Goal: Download file/media

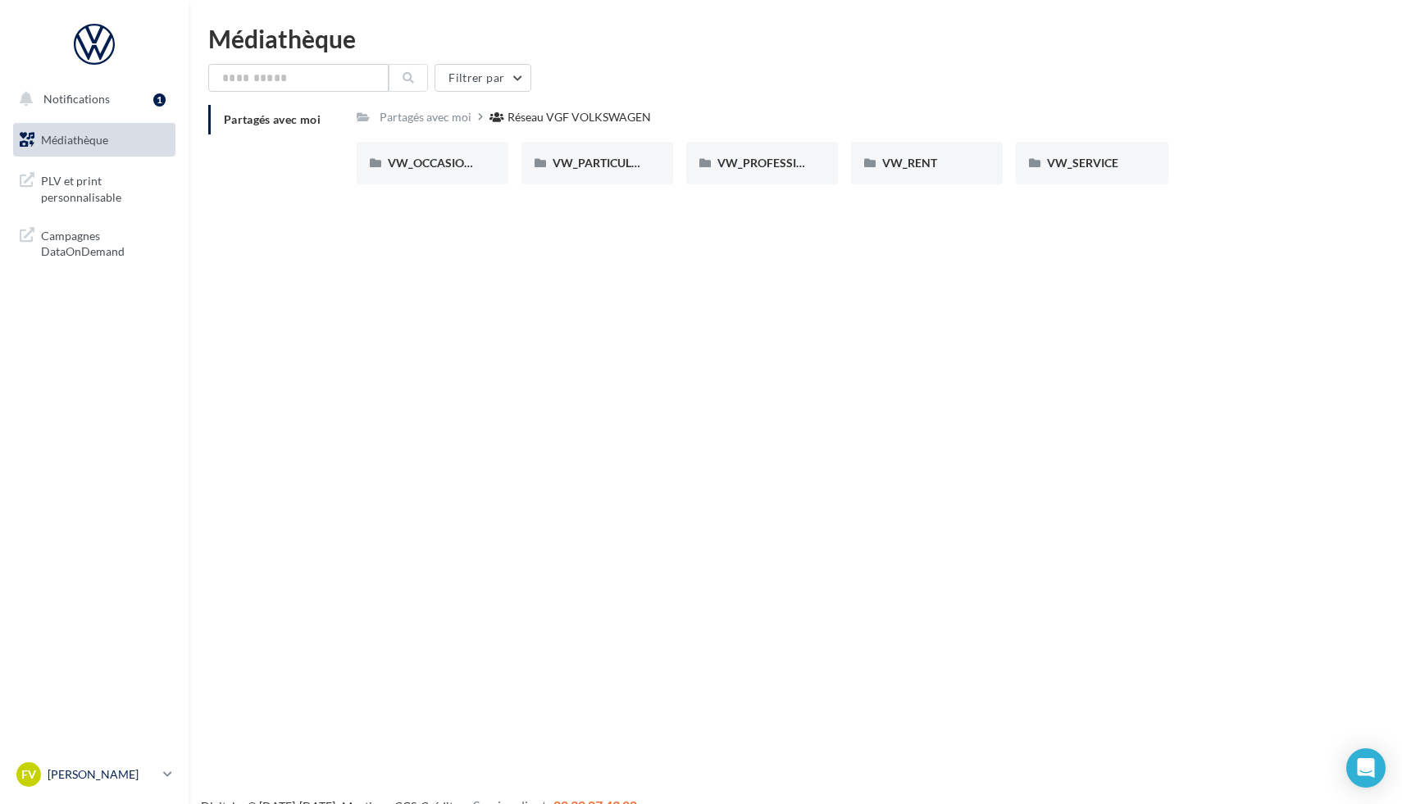
click at [112, 777] on p "[PERSON_NAME]" at bounding box center [102, 775] width 109 height 16
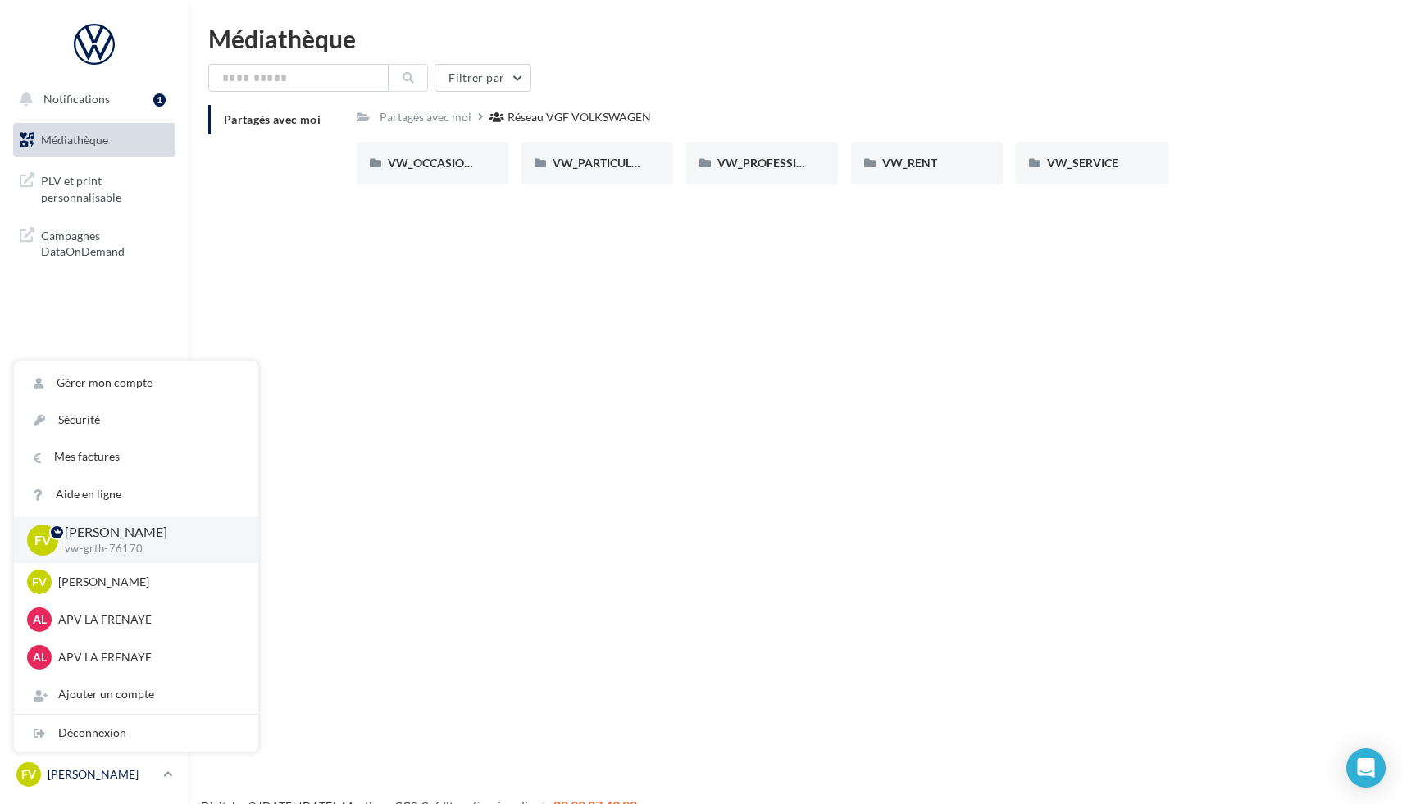
click at [112, 777] on p "[PERSON_NAME]" at bounding box center [102, 775] width 109 height 16
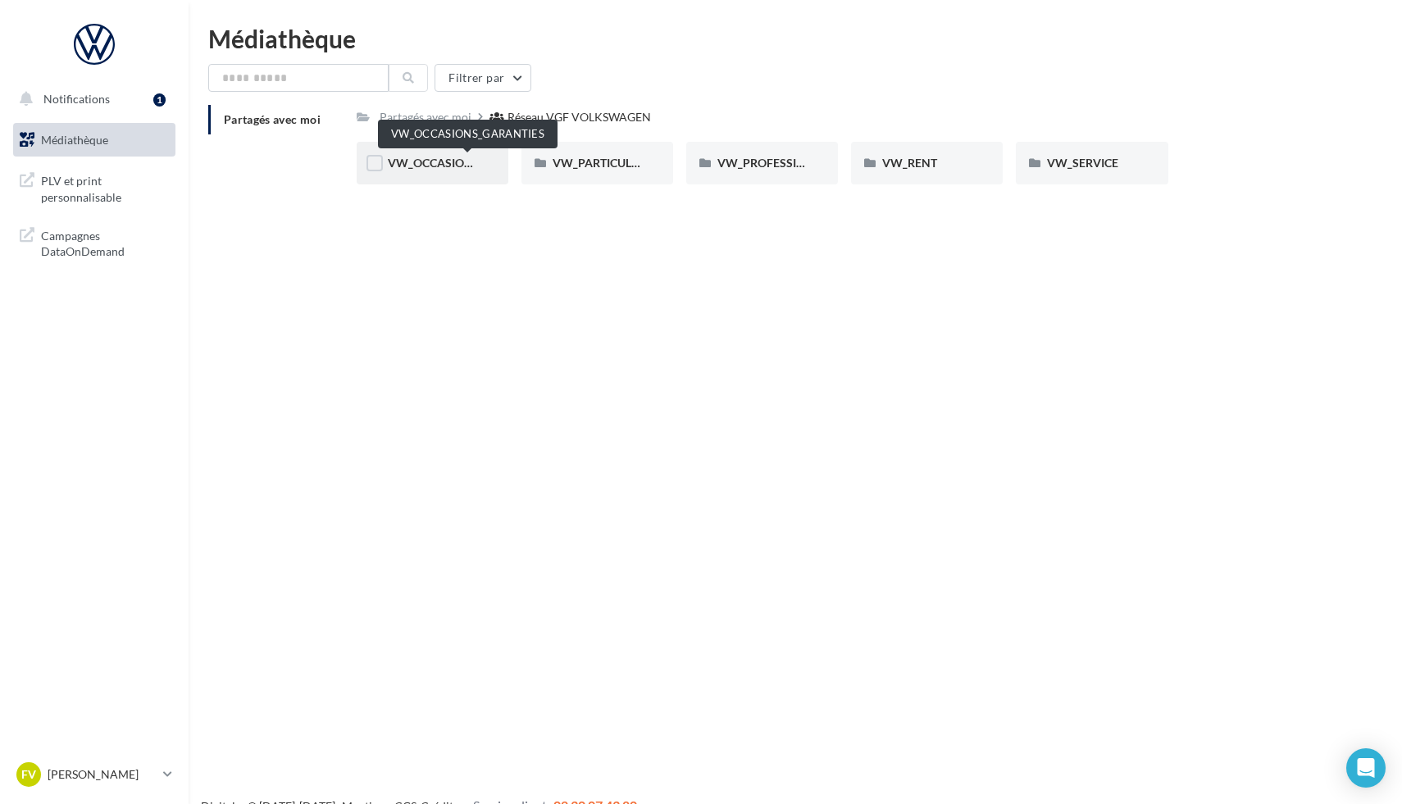
click at [432, 161] on span "VW_OCCASIONS_GARANTIES" at bounding box center [468, 163] width 161 height 14
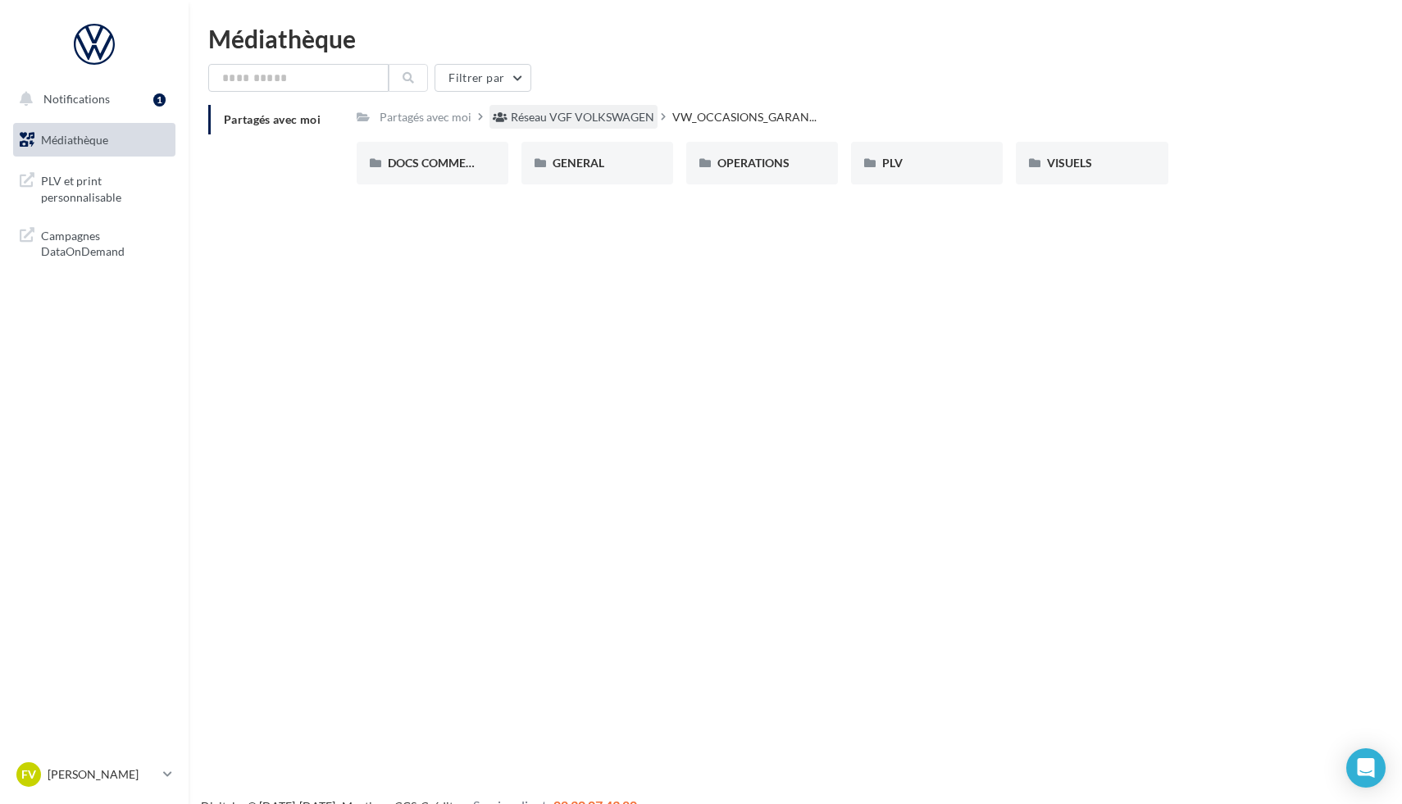
click at [552, 116] on div "Réseau VGF VOLKSWAGEN" at bounding box center [582, 117] width 143 height 16
click at [1043, 174] on div "VW_SERVICE" at bounding box center [1092, 163] width 152 height 43
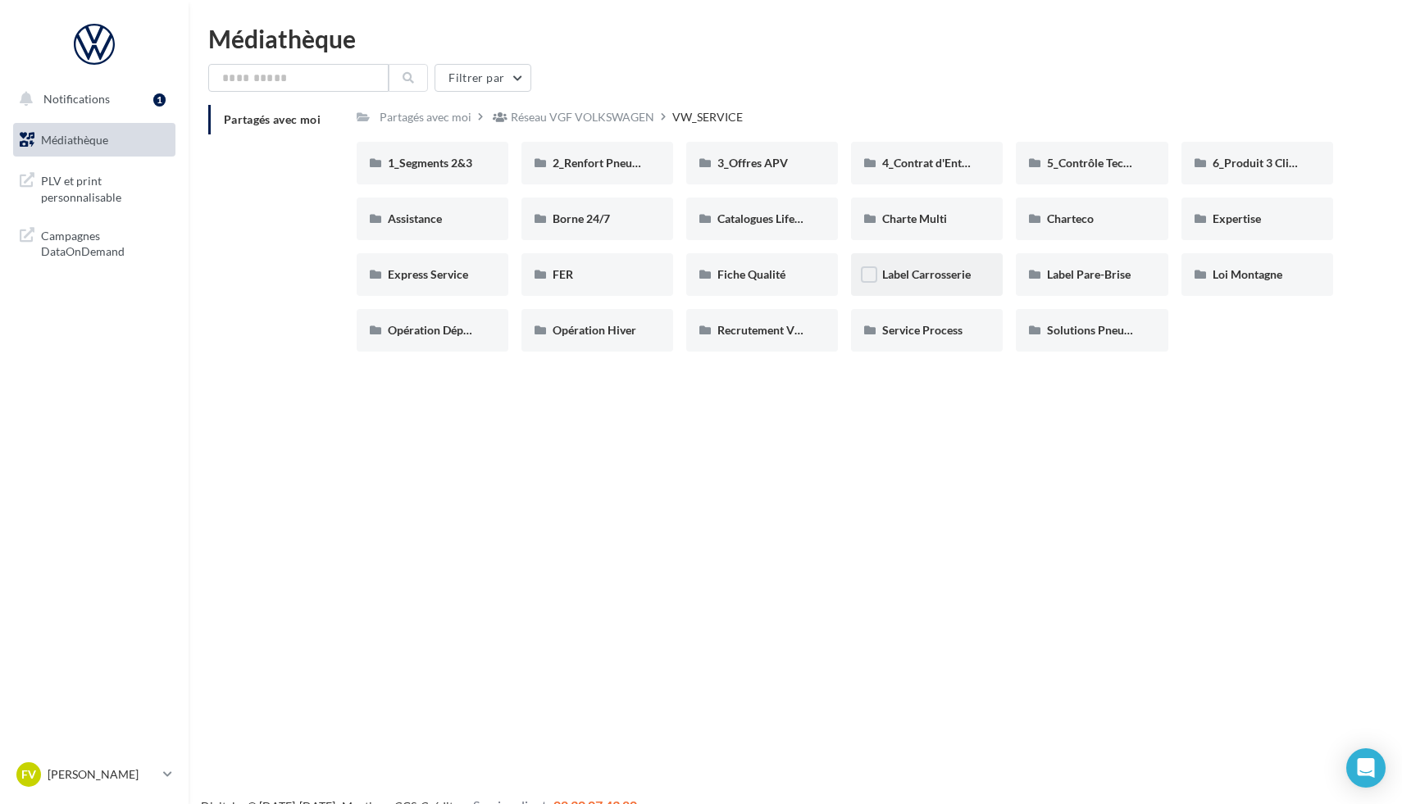
click at [966, 292] on div "Label Carrosserie" at bounding box center [927, 274] width 152 height 43
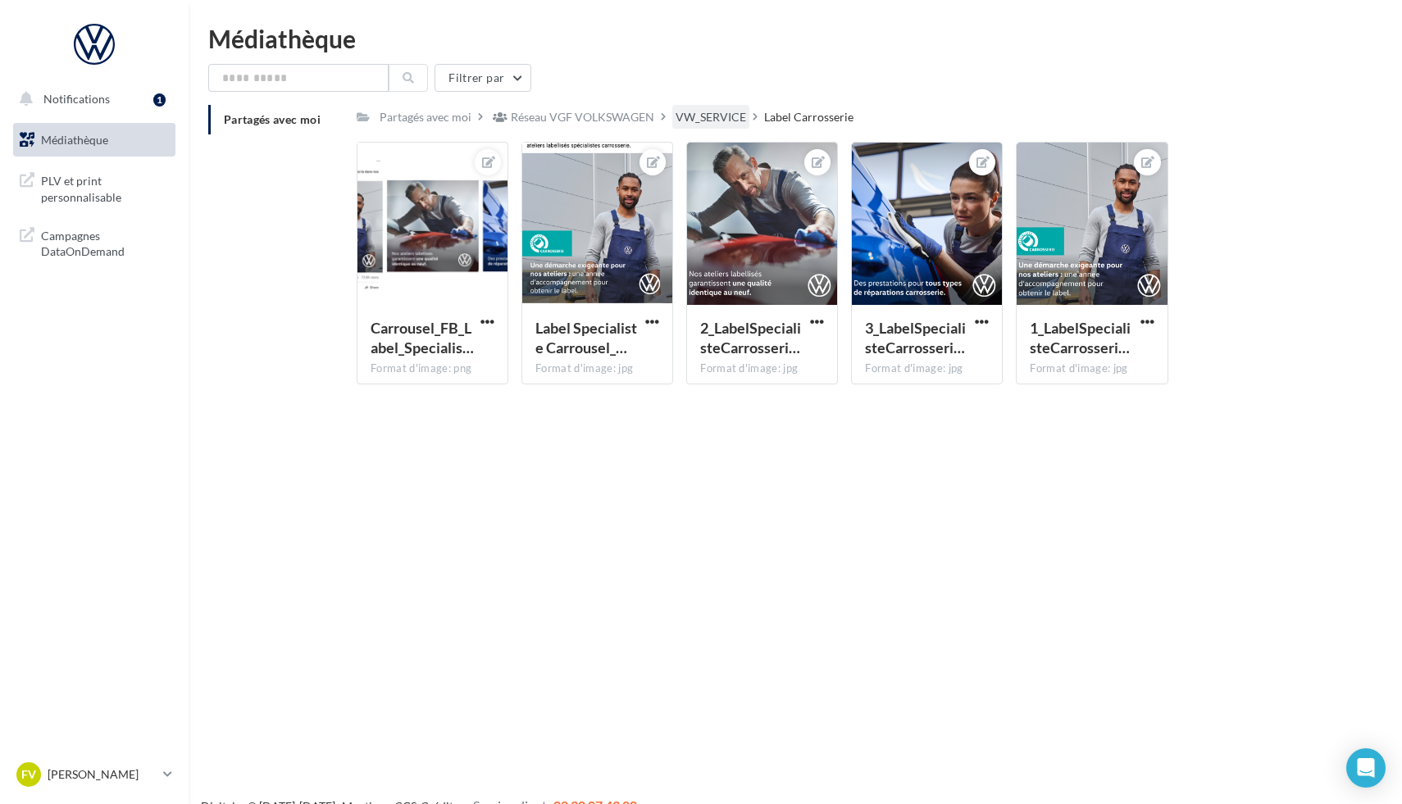
click at [702, 121] on div "VW_SERVICE" at bounding box center [711, 117] width 71 height 16
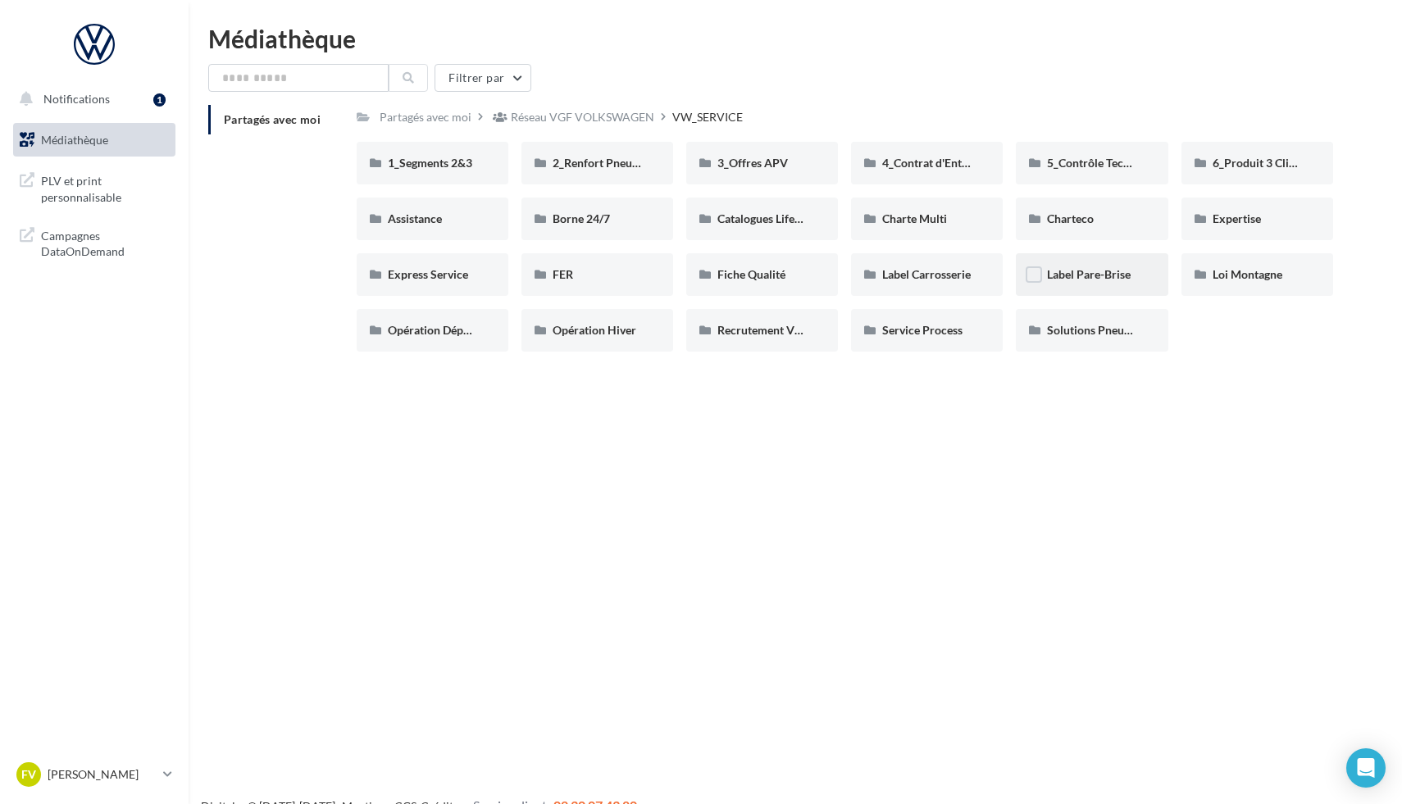
click at [1134, 283] on div "Label Pare-Brise" at bounding box center [1091, 274] width 89 height 16
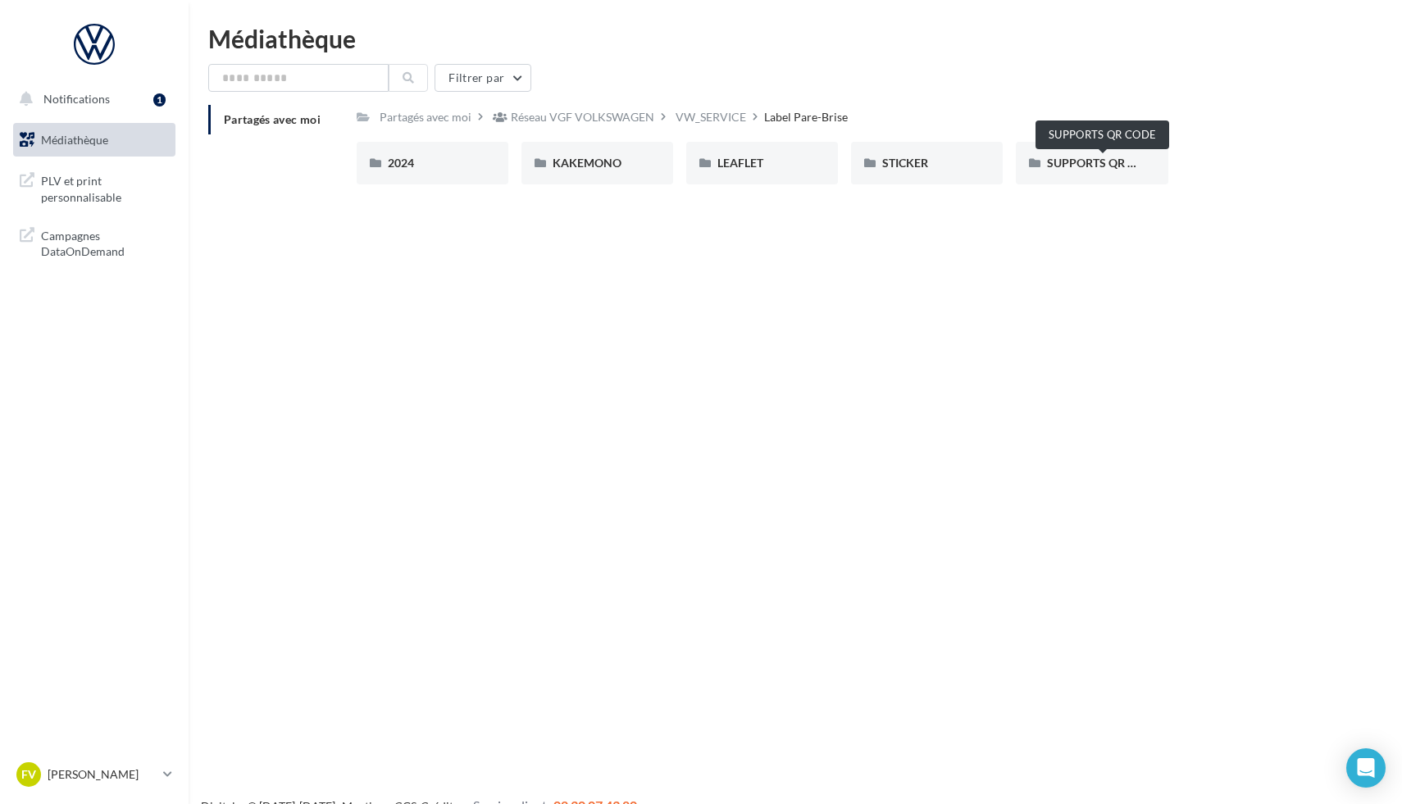
click at [922, 189] on div "2024 2024 KAKEMONO KAKEMONO LEAFLET LEAFLET STICKER STICKER SUPPORTS QR CODE SU…" at bounding box center [852, 170] width 990 height 56
click at [917, 166] on span "STICKER" at bounding box center [905, 163] width 46 height 14
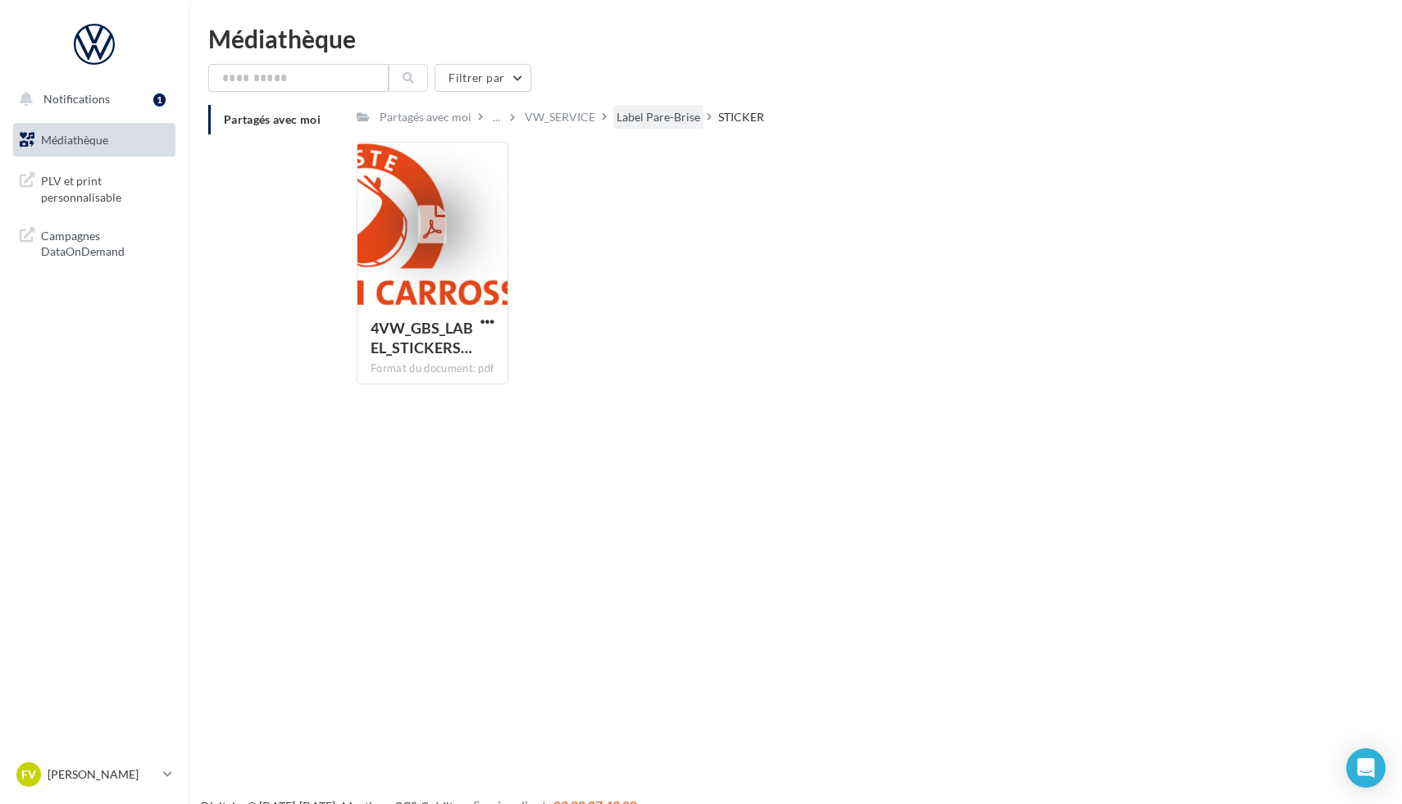
click at [655, 113] on div "Label Pare-Brise" at bounding box center [659, 117] width 84 height 16
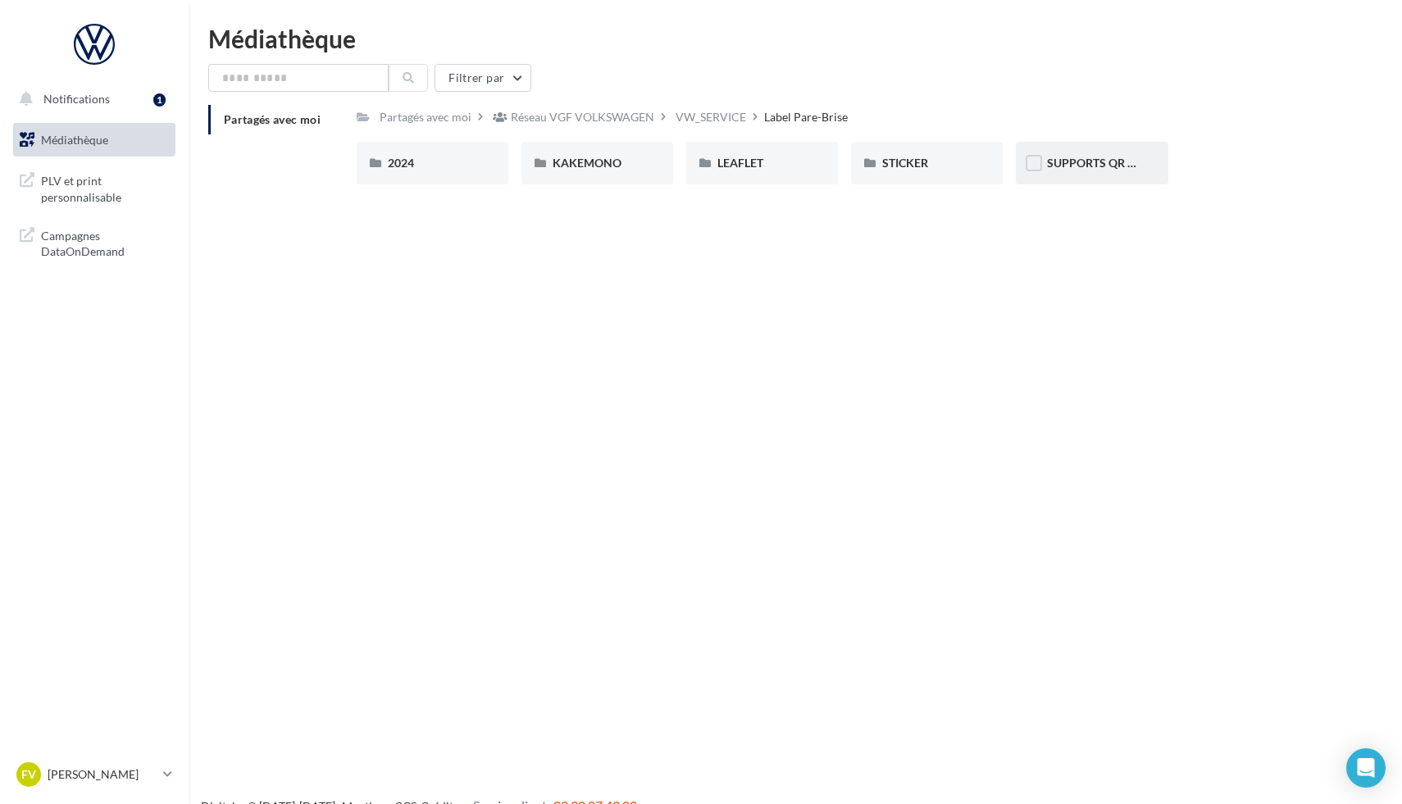
click at [1038, 175] on div at bounding box center [1034, 165] width 16 height 20
click at [1072, 173] on div "SUPPORTS QR CODE" at bounding box center [1092, 163] width 152 height 43
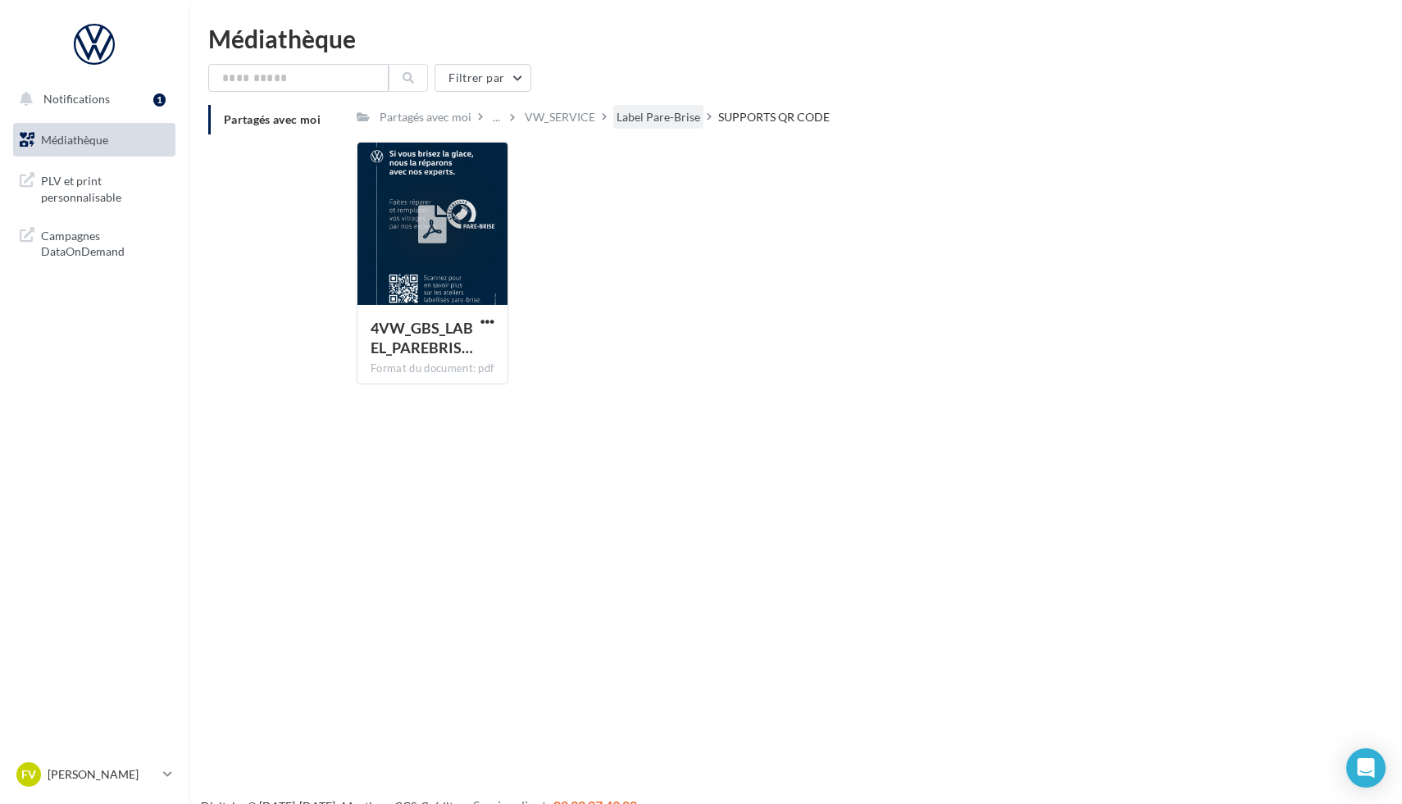
click at [658, 116] on div "Label Pare-Brise" at bounding box center [659, 117] width 84 height 16
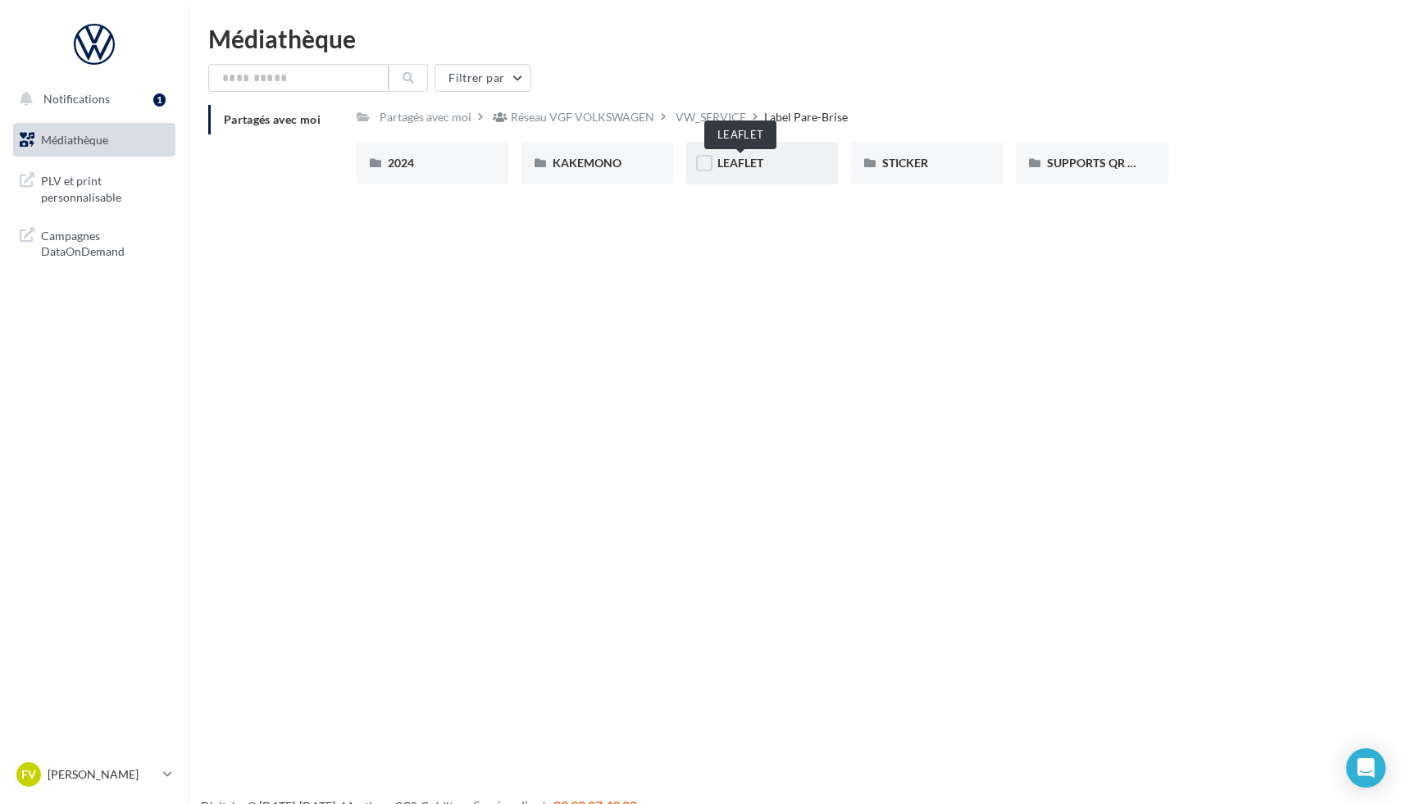
click at [728, 157] on span "LEAFLET" at bounding box center [740, 163] width 46 height 14
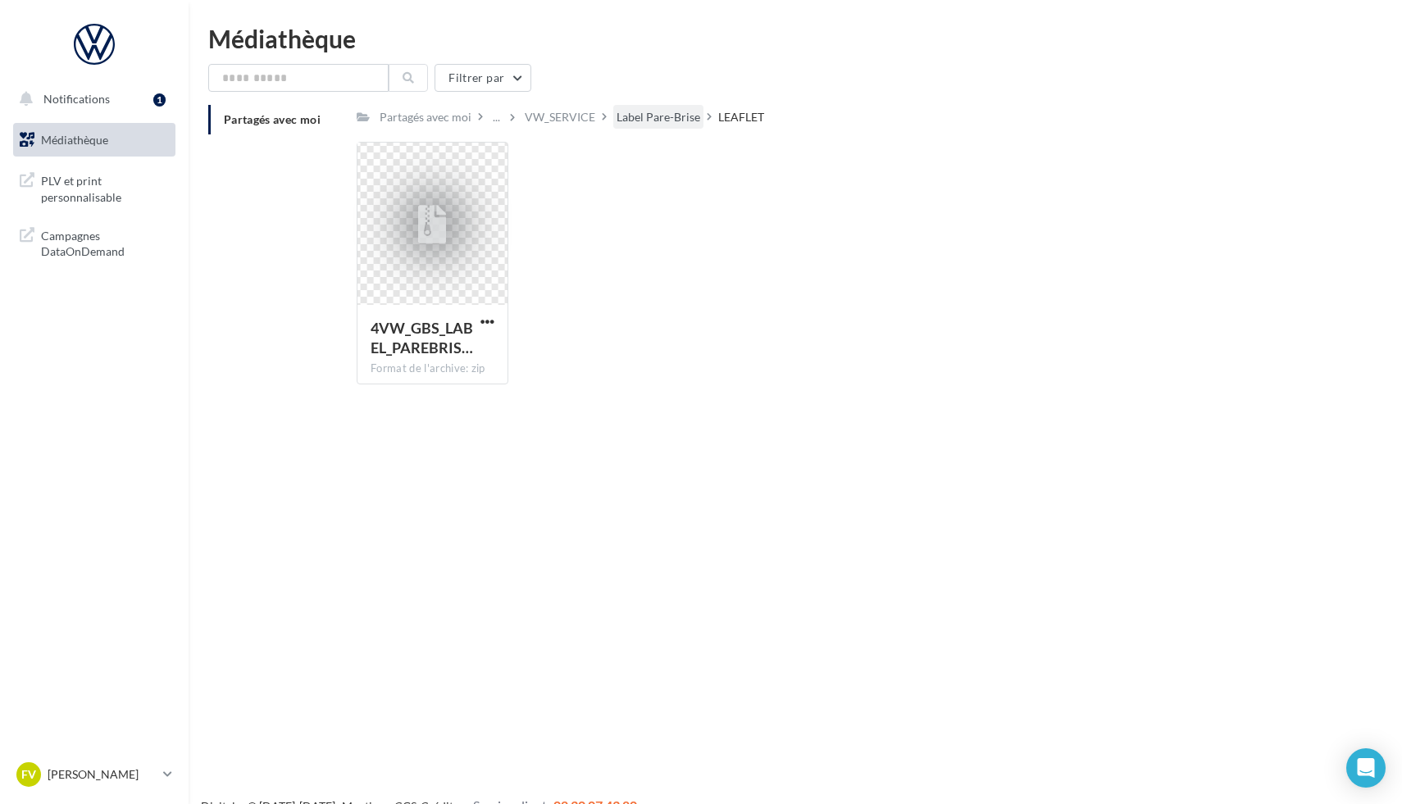
click at [662, 112] on div "Label Pare-Brise" at bounding box center [659, 117] width 84 height 16
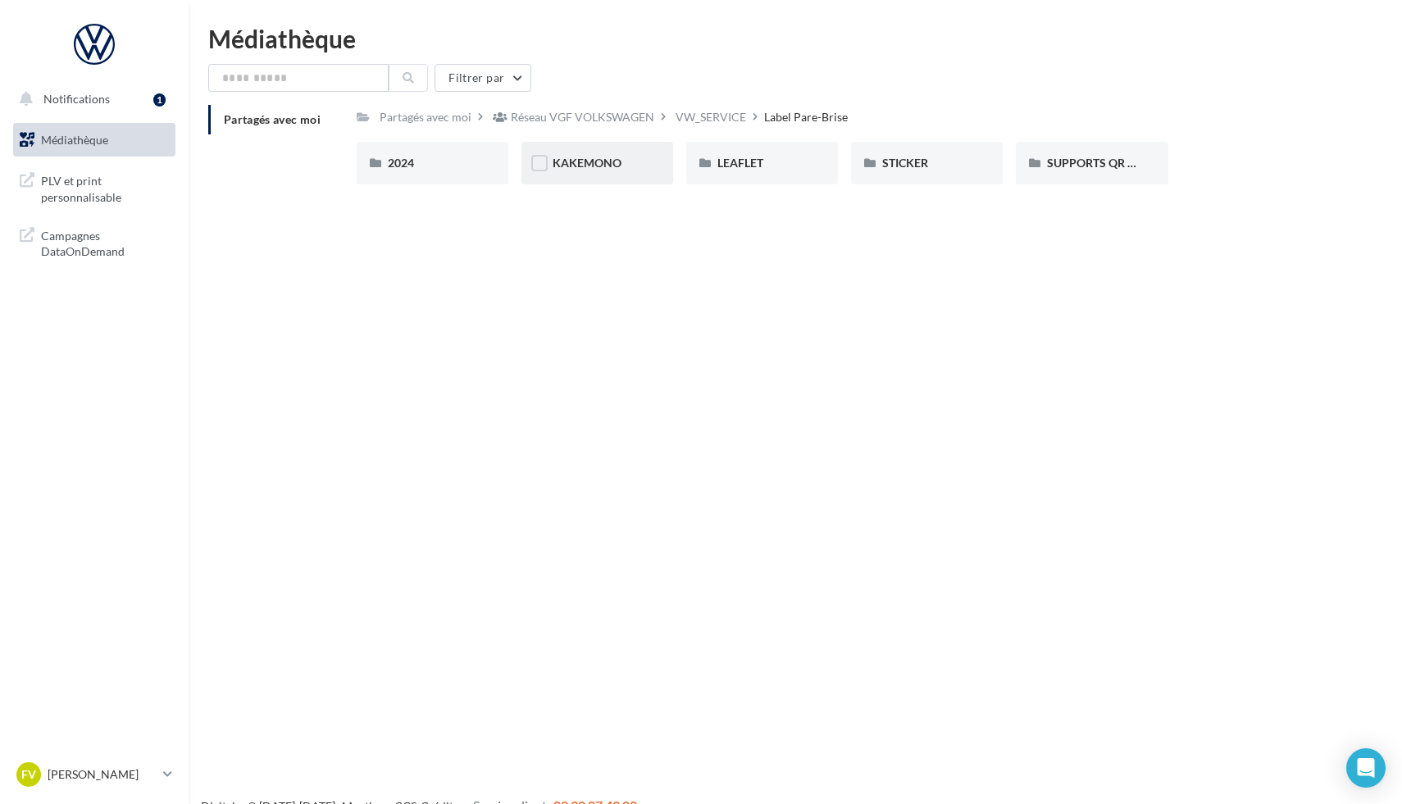
click at [572, 143] on div "KAKEMONO" at bounding box center [597, 163] width 152 height 43
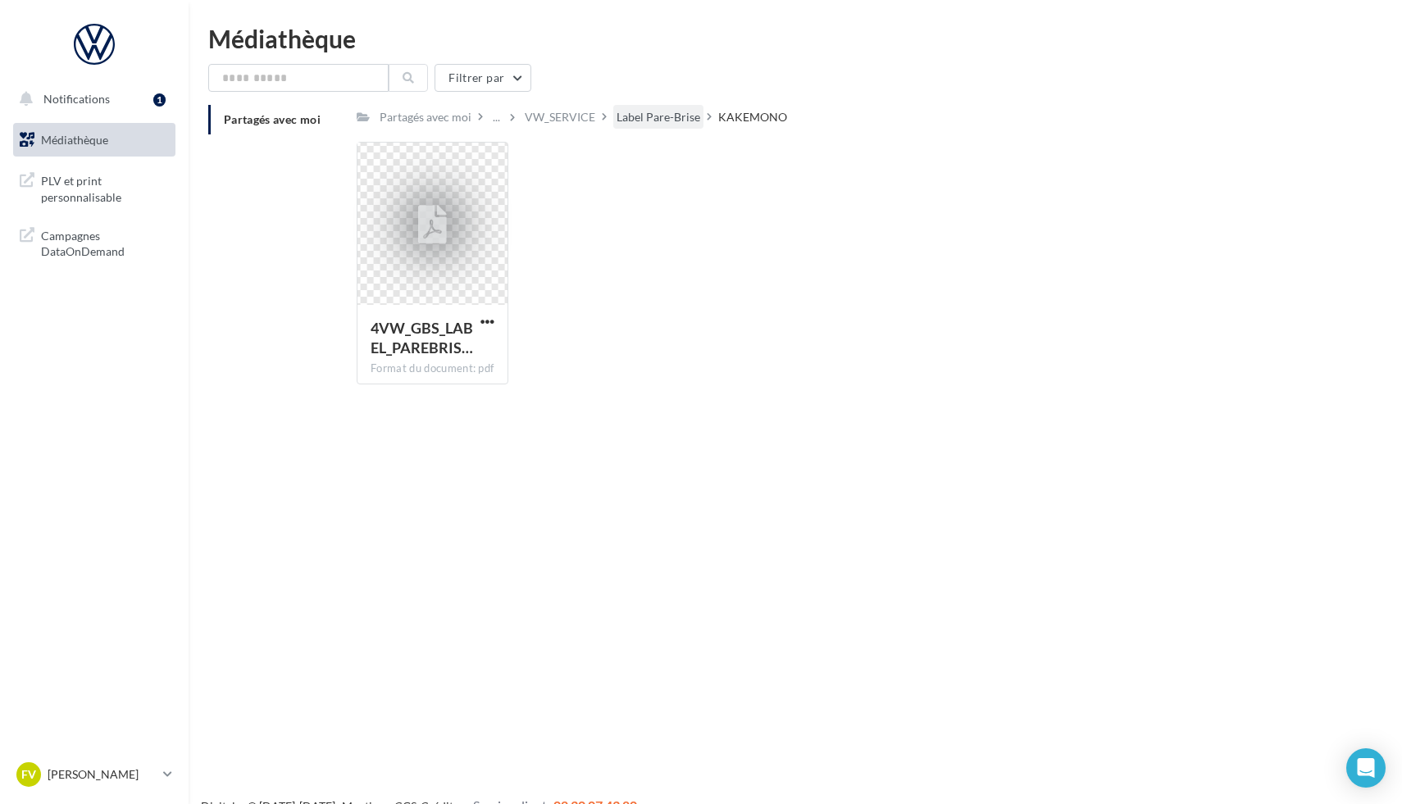
click at [617, 125] on div "Label Pare-Brise" at bounding box center [659, 117] width 84 height 16
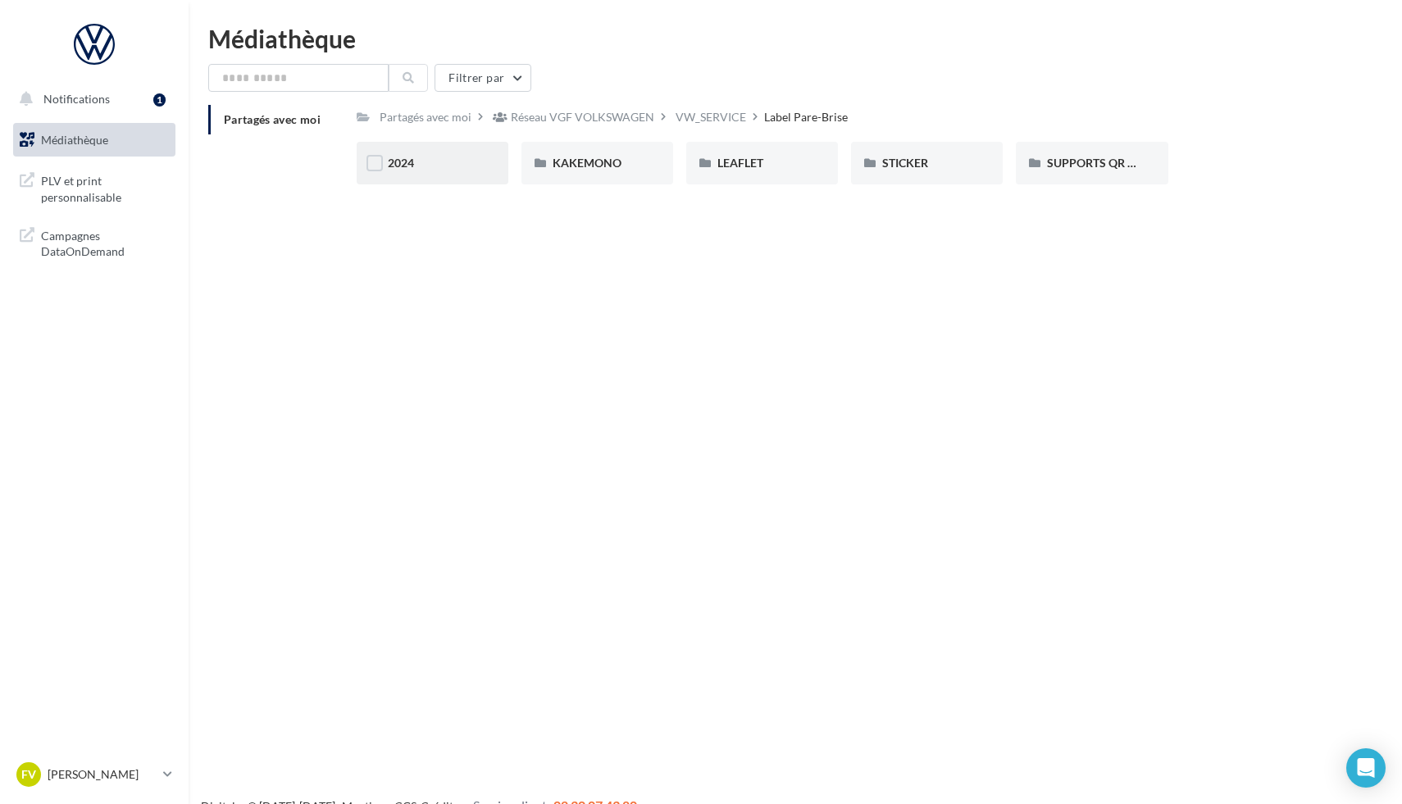
click at [467, 171] on div "2024" at bounding box center [432, 163] width 89 height 16
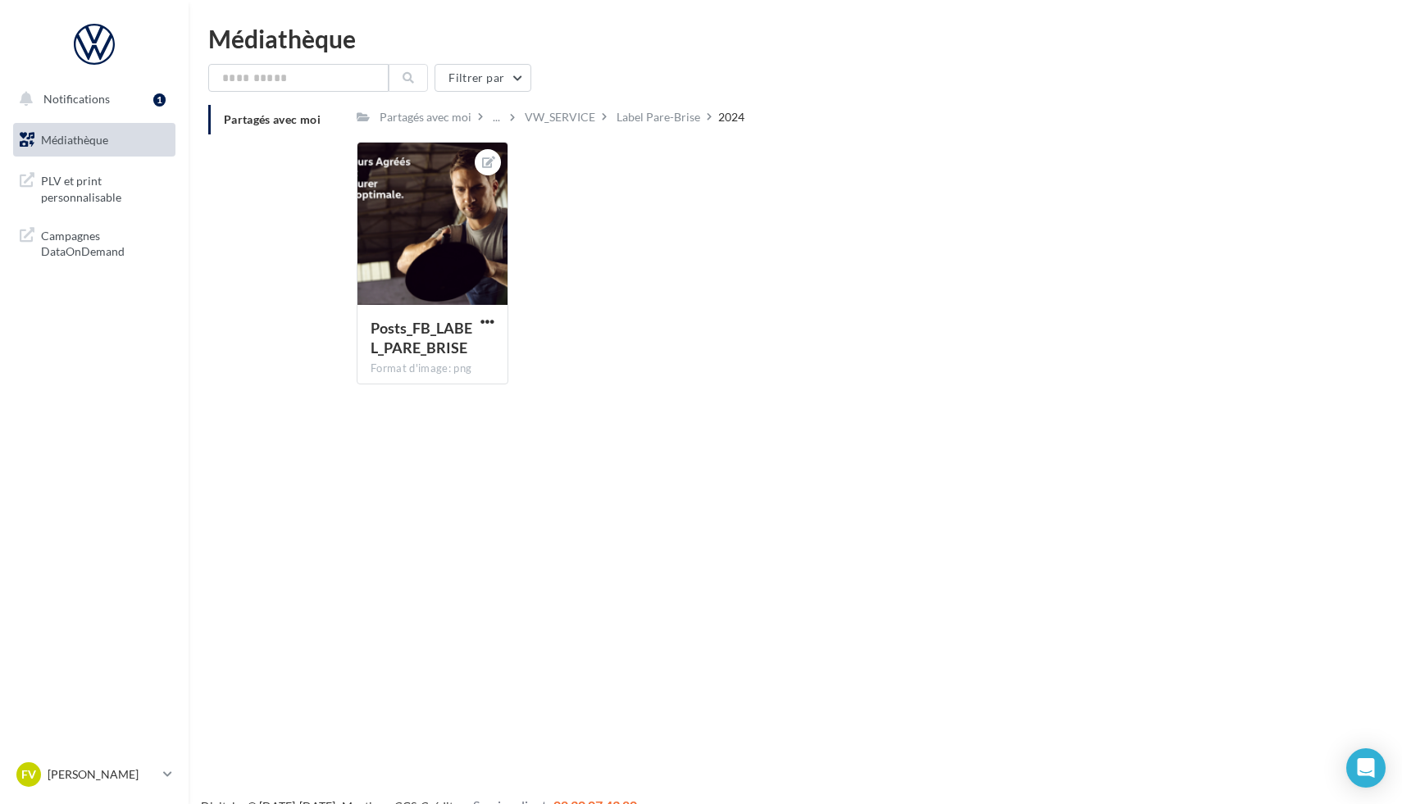
click at [718, 124] on div "2024" at bounding box center [731, 117] width 26 height 16
click at [682, 124] on div "Label Pare-Brise" at bounding box center [659, 117] width 84 height 16
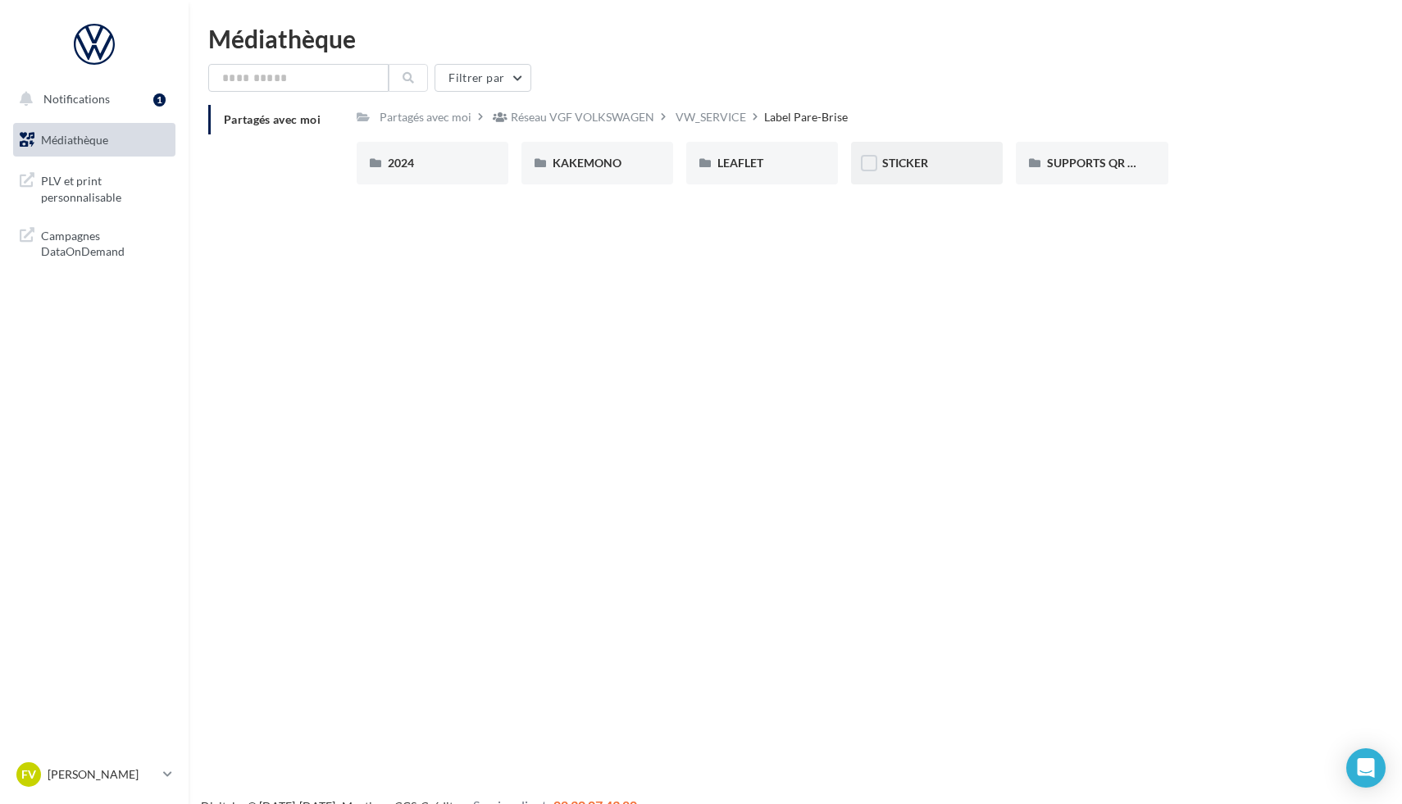
click at [940, 165] on div "STICKER" at bounding box center [926, 163] width 89 height 16
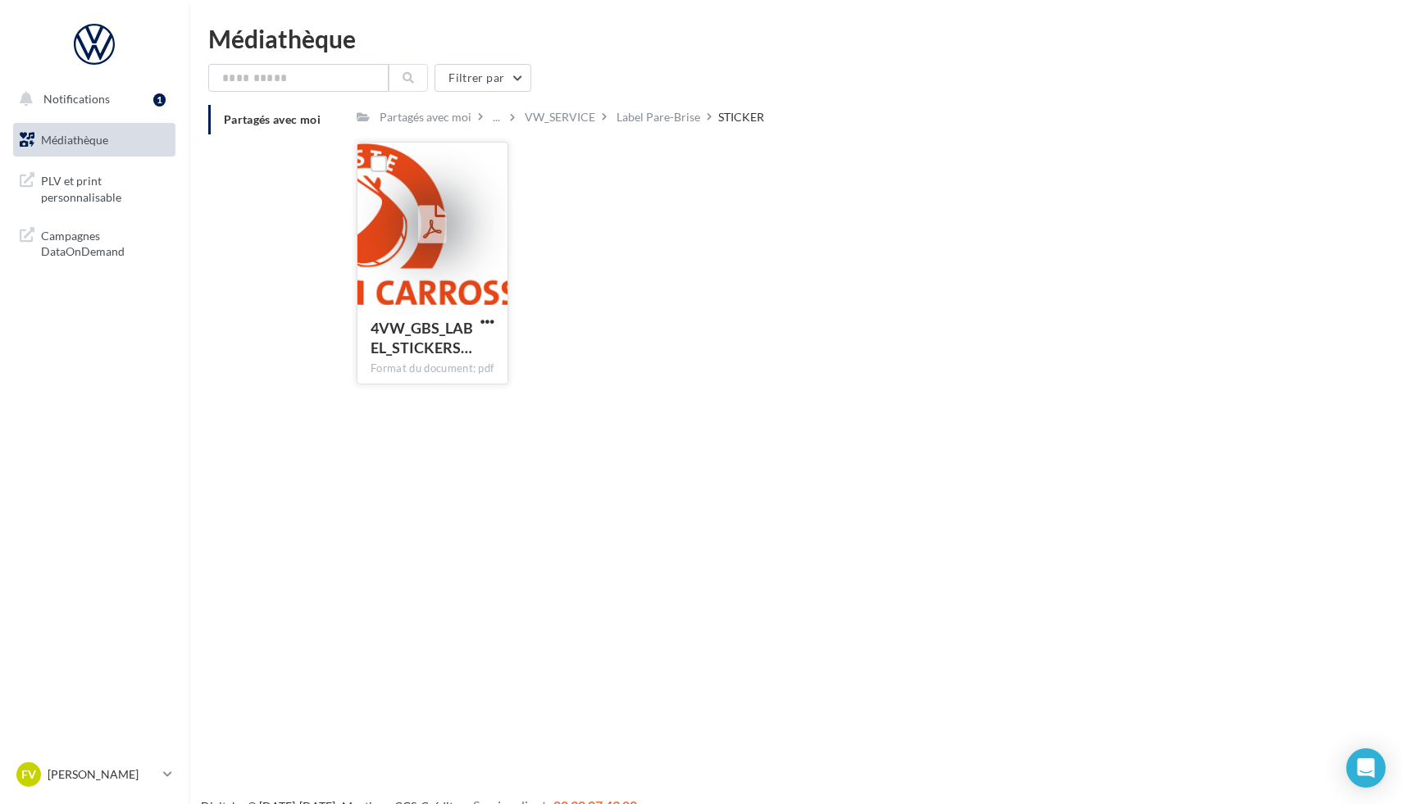
click at [433, 284] on div at bounding box center [432, 225] width 150 height 164
click at [503, 325] on div "4VW_GBS_LABEL_STICKERS… Format du document: pdf" at bounding box center [432, 343] width 150 height 77
click at [487, 323] on span "button" at bounding box center [487, 322] width 14 height 14
click at [426, 365] on button "Télécharger" at bounding box center [416, 354] width 164 height 43
click at [659, 112] on div "Label Pare-Brise" at bounding box center [659, 117] width 84 height 16
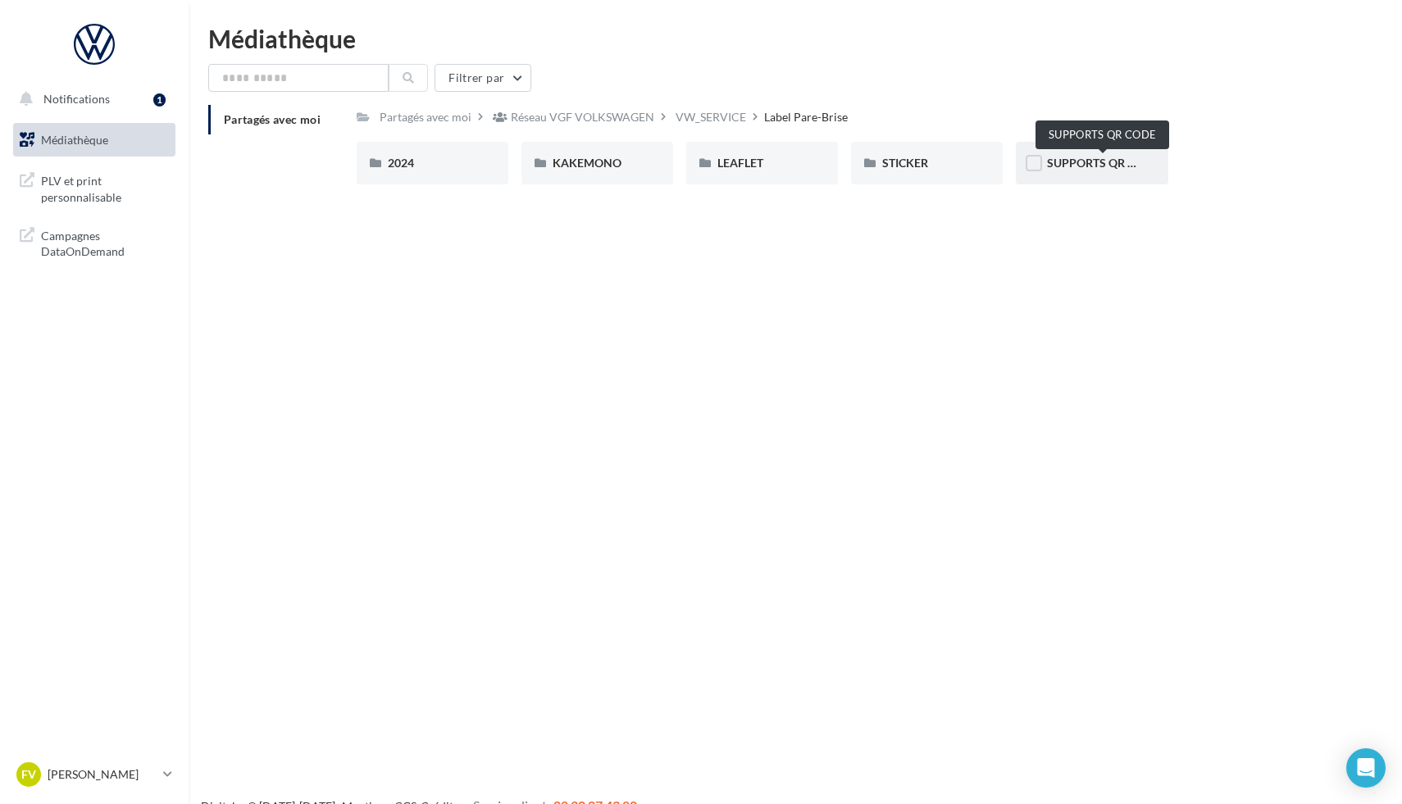
click at [1049, 162] on span "SUPPORTS QR CODE" at bounding box center [1103, 163] width 112 height 14
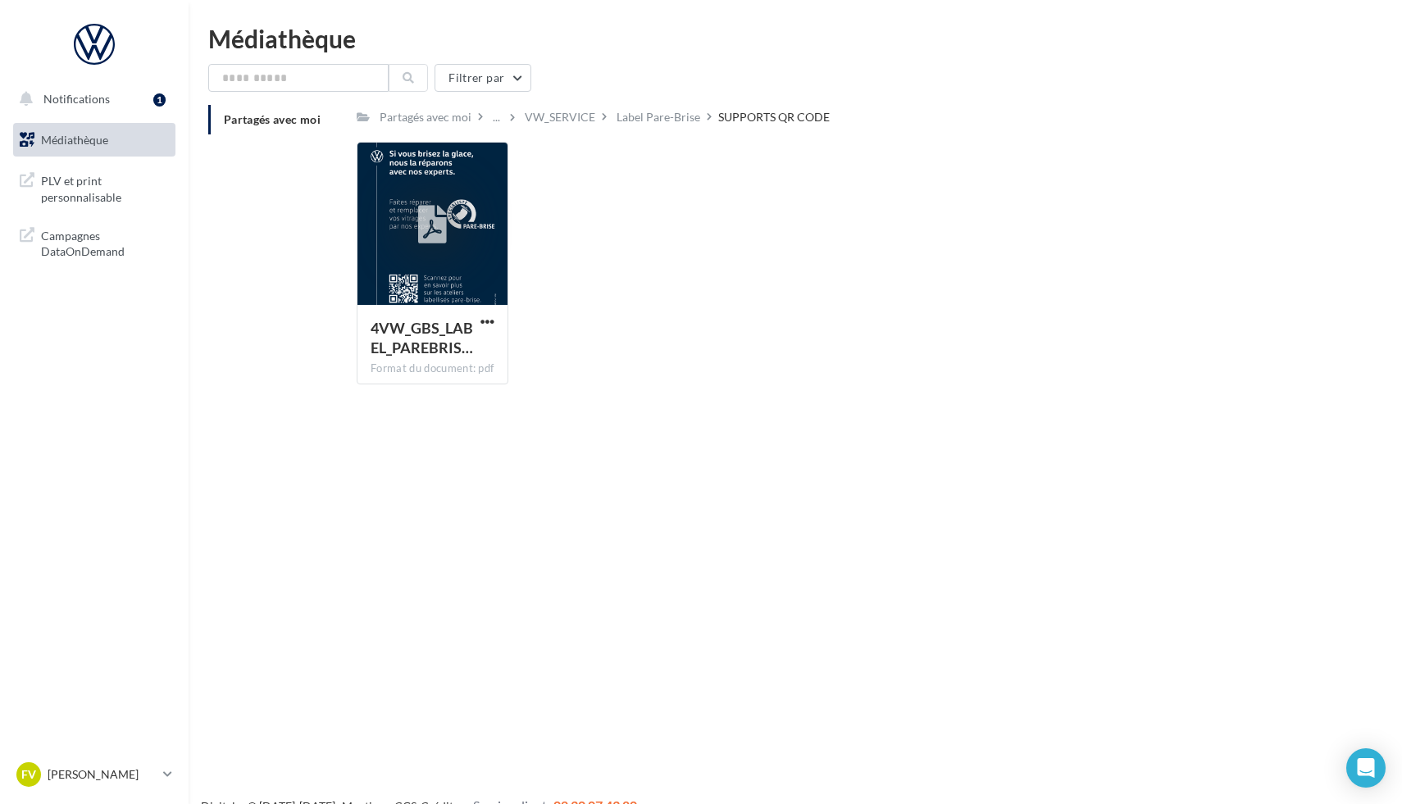
click at [748, 123] on div "SUPPORTS QR CODE" at bounding box center [774, 117] width 112 height 16
click at [663, 128] on div "Label Pare-Brise" at bounding box center [658, 117] width 90 height 24
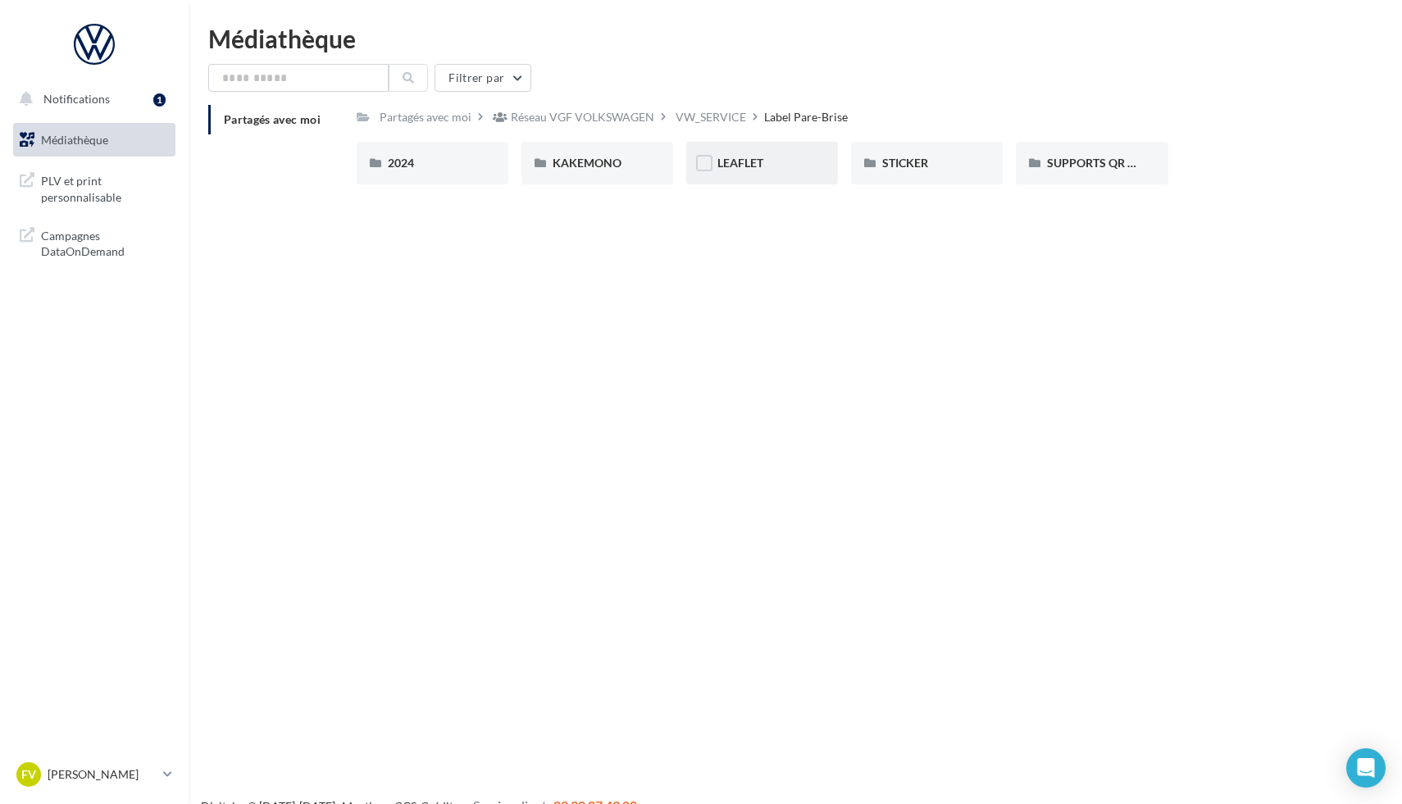
click at [781, 177] on div "LEAFLET" at bounding box center [762, 163] width 152 height 43
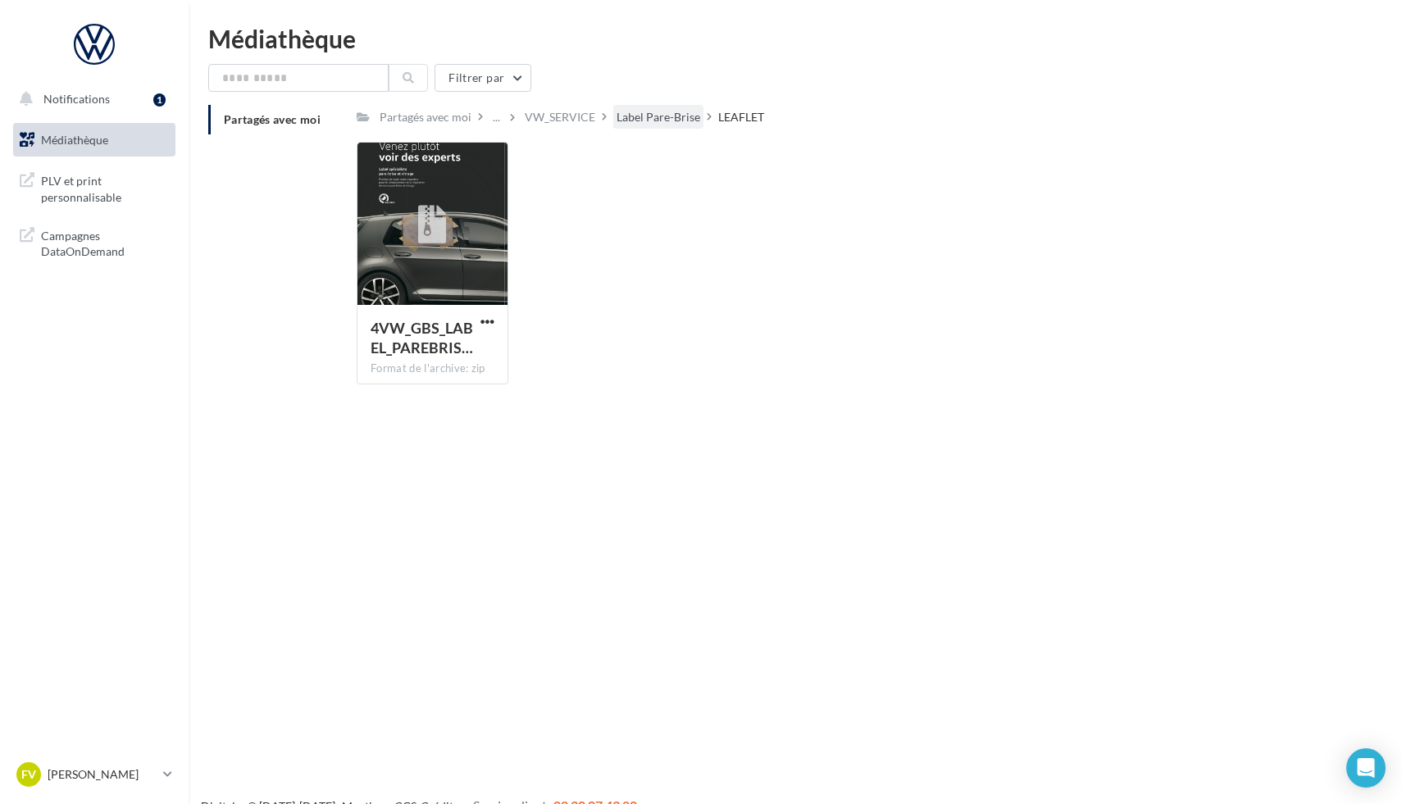
click at [649, 123] on div "Label Pare-Brise" at bounding box center [659, 117] width 84 height 16
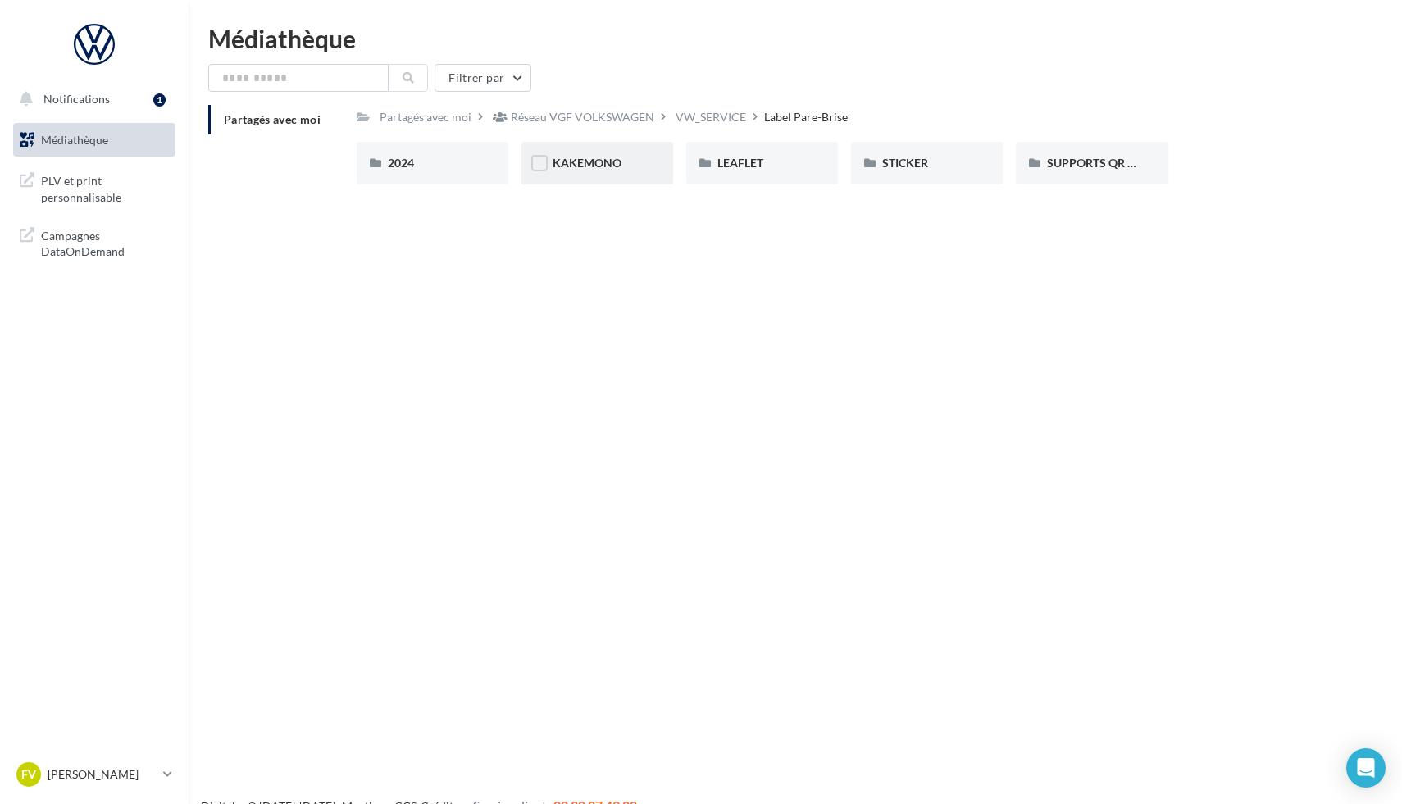
click at [577, 177] on div "KAKEMONO" at bounding box center [597, 163] width 152 height 43
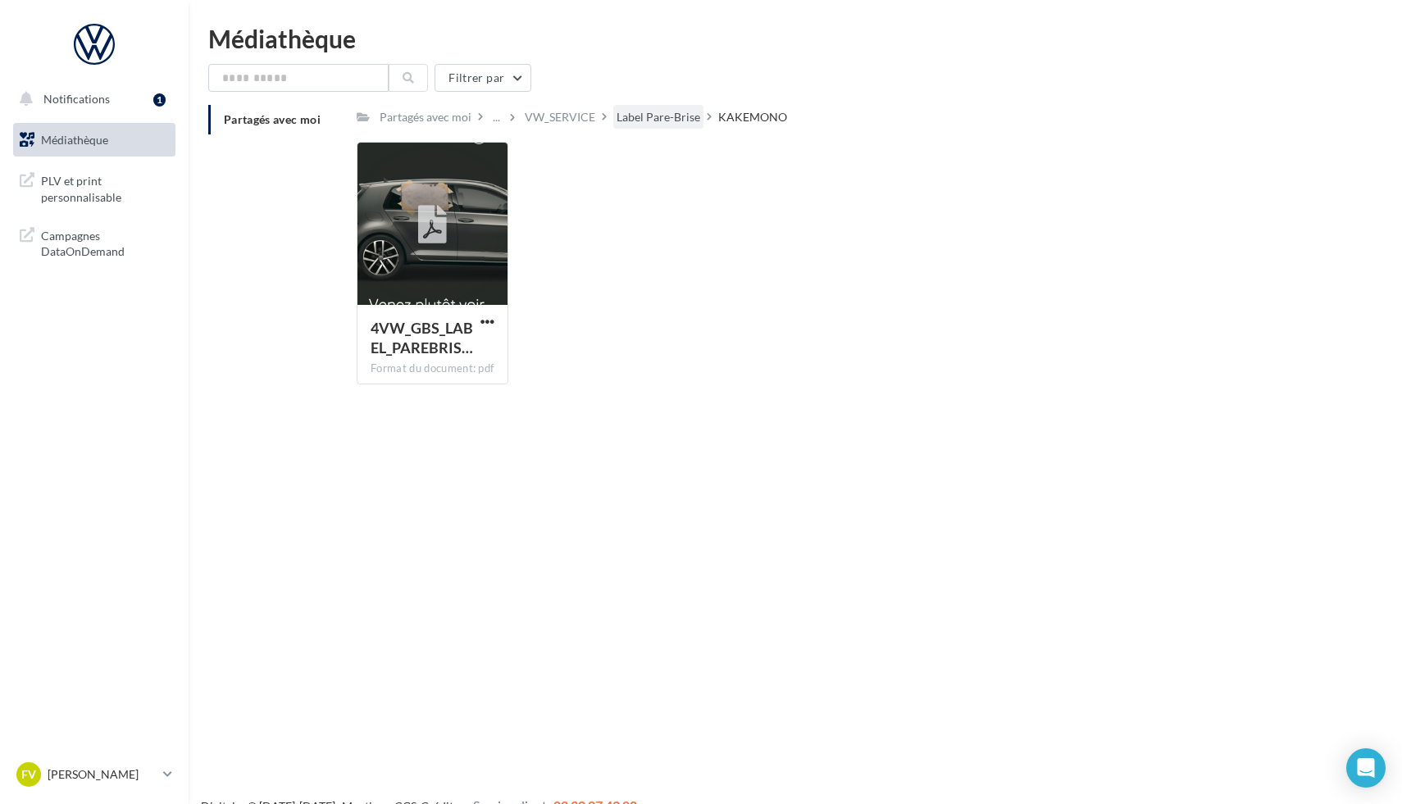
click at [653, 116] on div "Label Pare-Brise" at bounding box center [659, 117] width 84 height 16
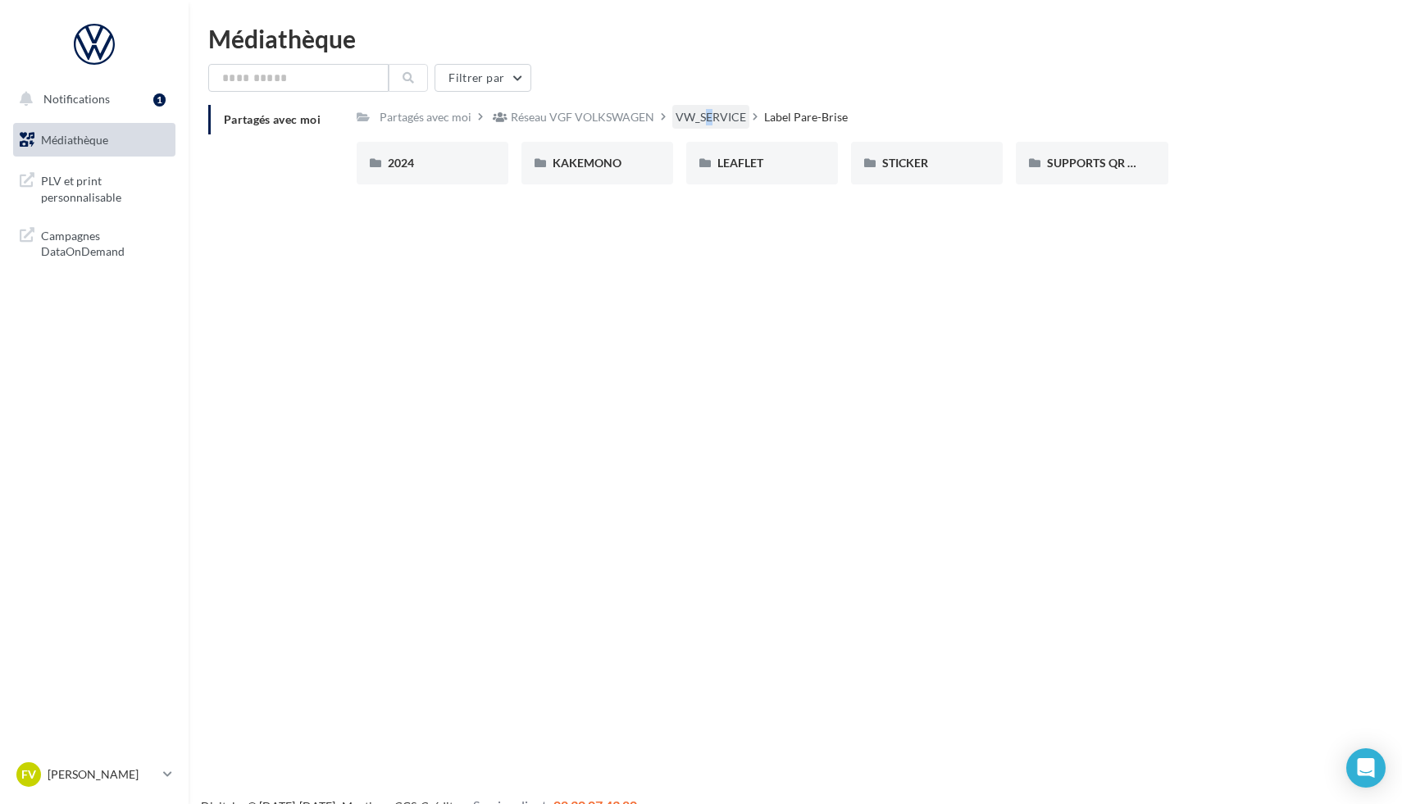
click at [686, 118] on div "VW_SERVICE" at bounding box center [711, 117] width 71 height 16
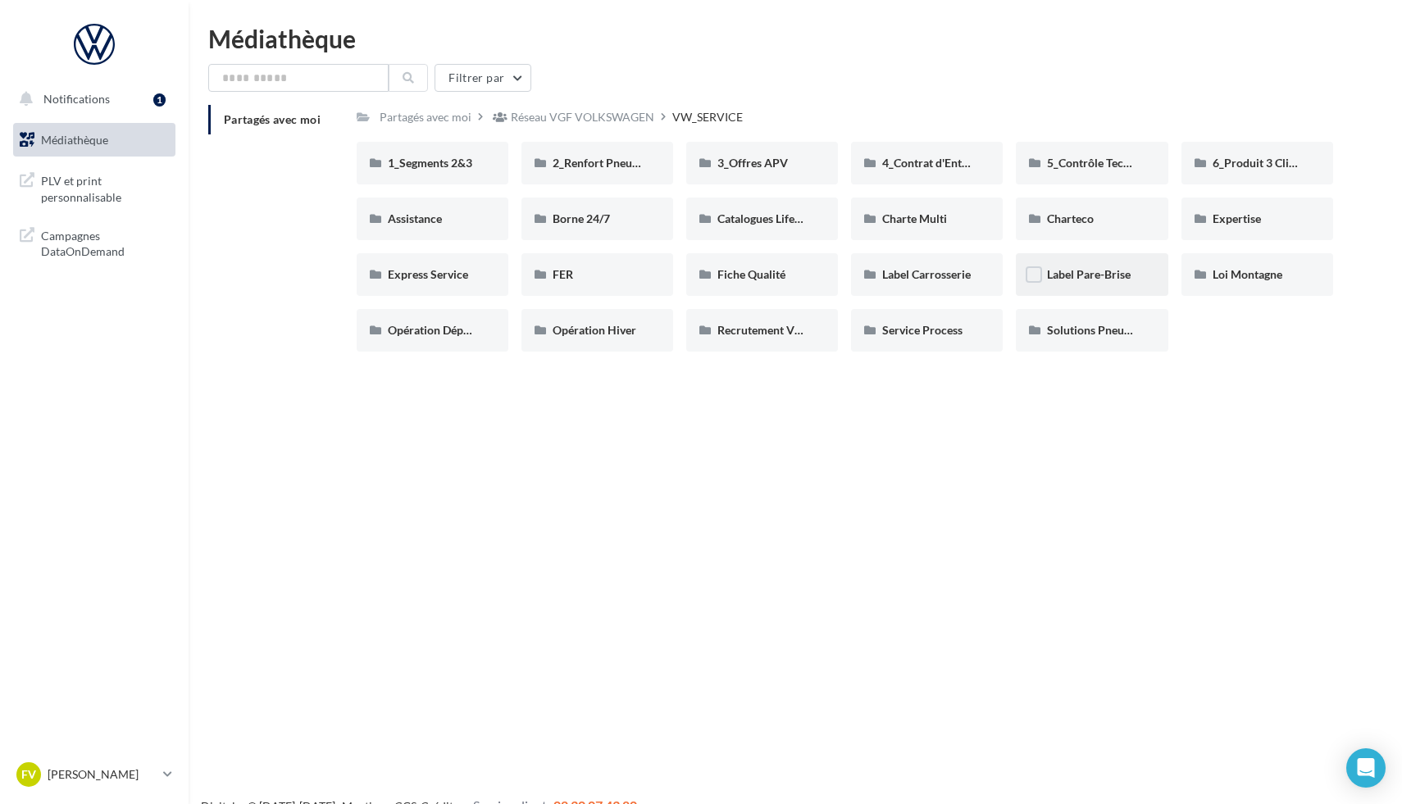
click at [1081, 268] on div "Label Pare-Brise" at bounding box center [1091, 274] width 89 height 16
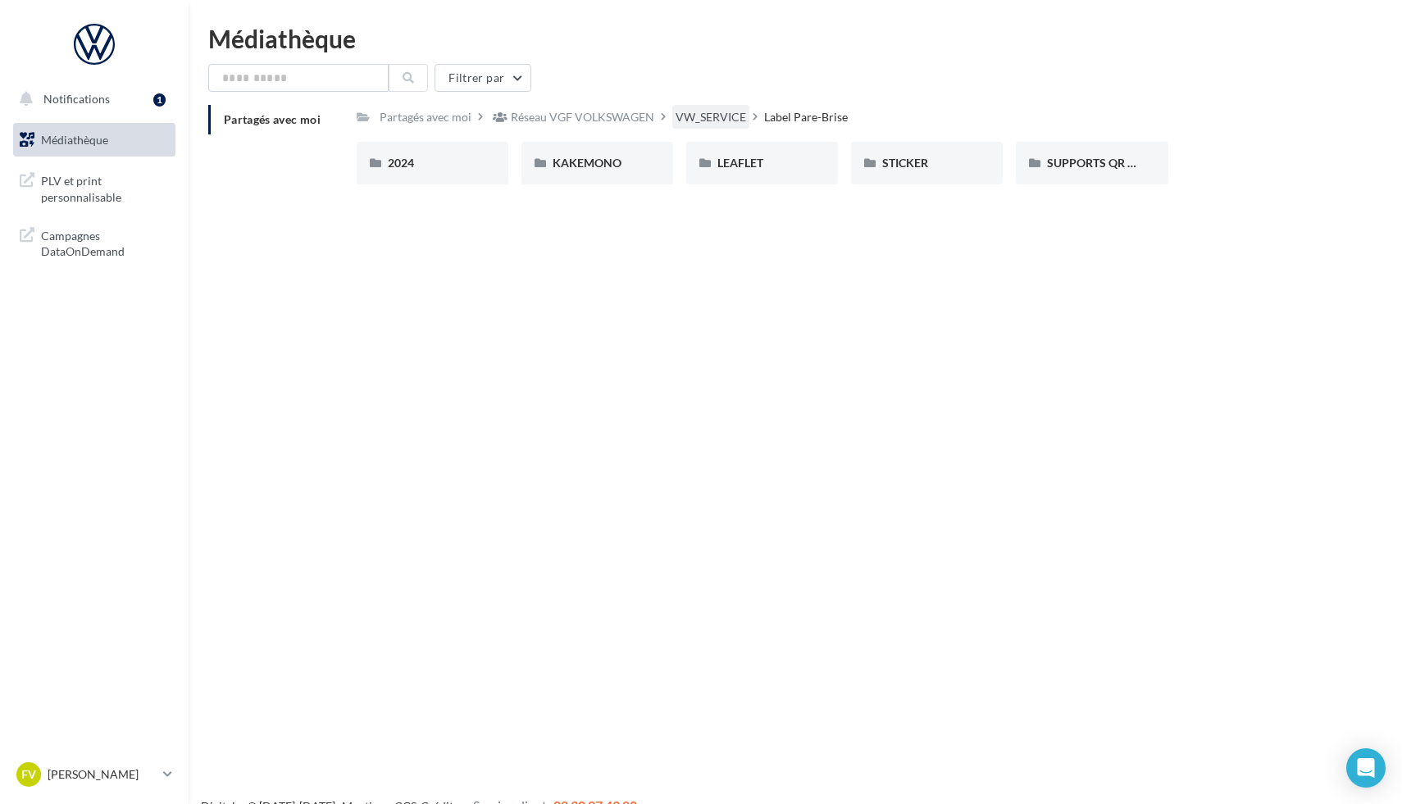
click at [727, 121] on div "VW_SERVICE" at bounding box center [711, 117] width 71 height 16
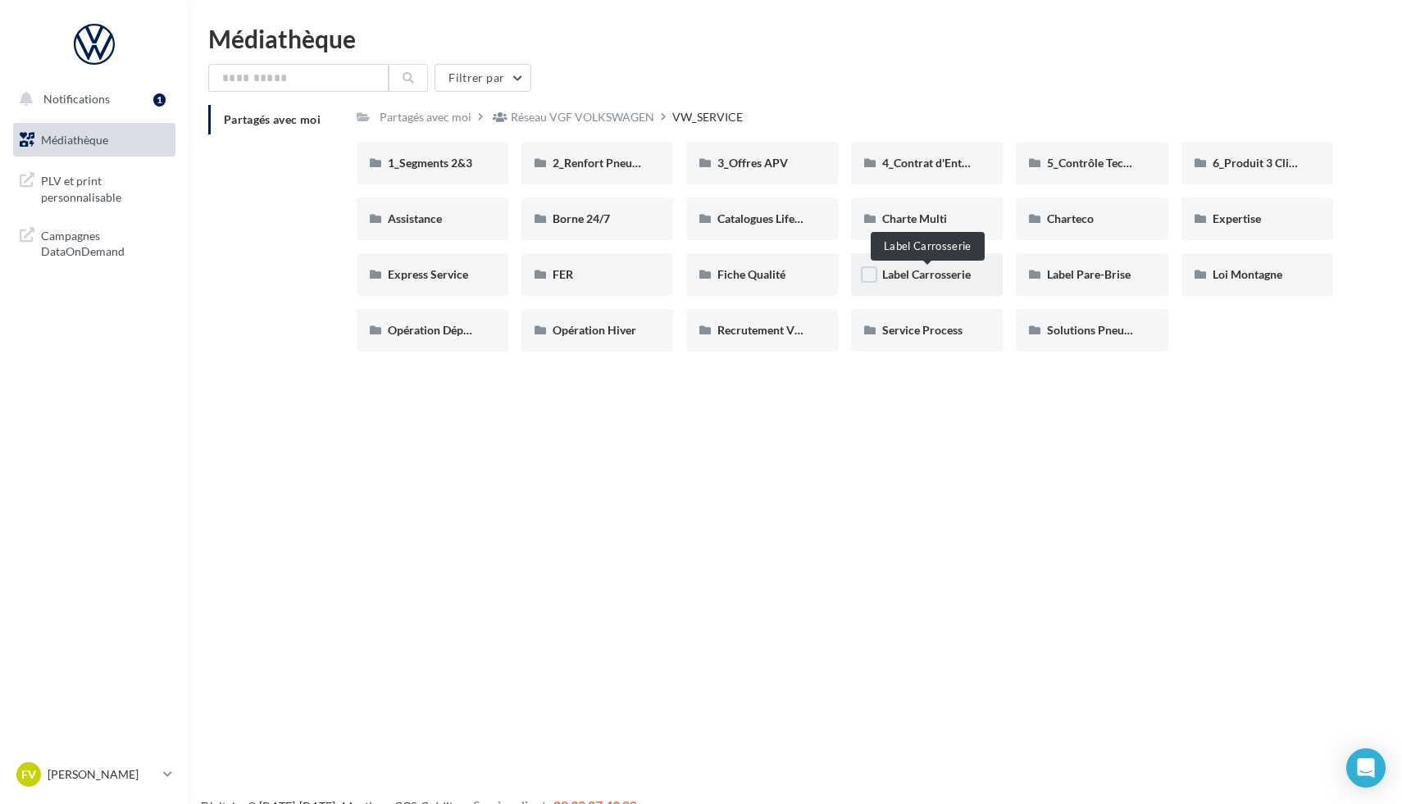
click at [916, 269] on span "Label Carrosserie" at bounding box center [926, 274] width 89 height 14
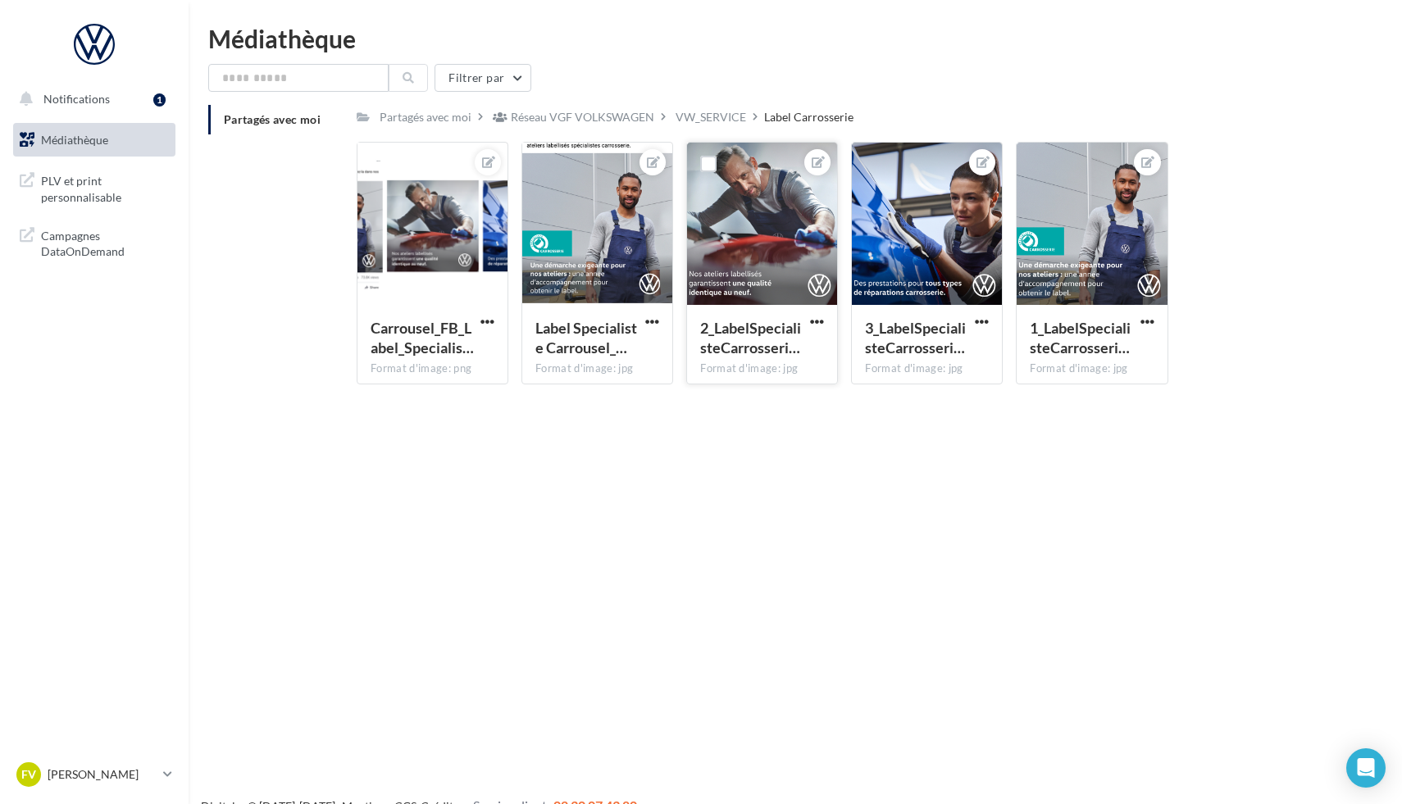
click at [821, 315] on div at bounding box center [817, 321] width 20 height 16
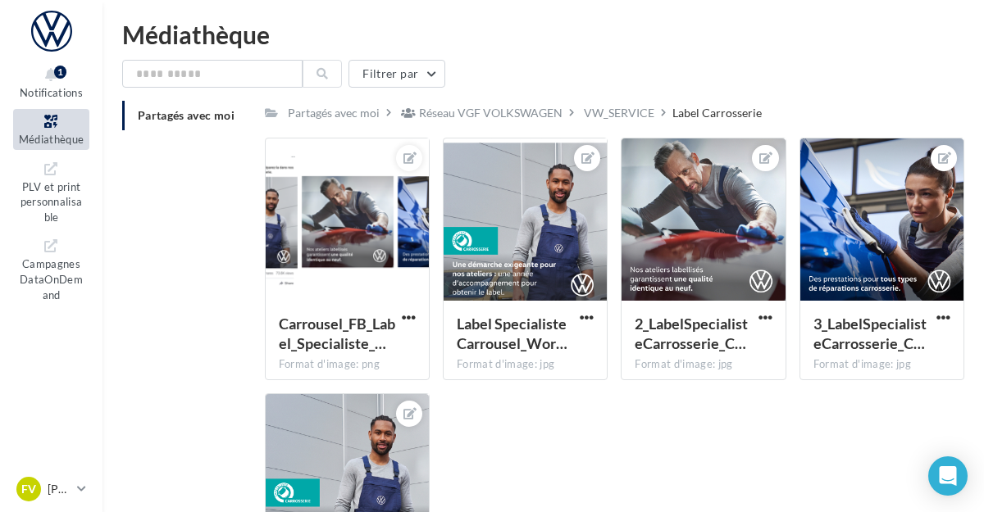
scroll to position [3, 0]
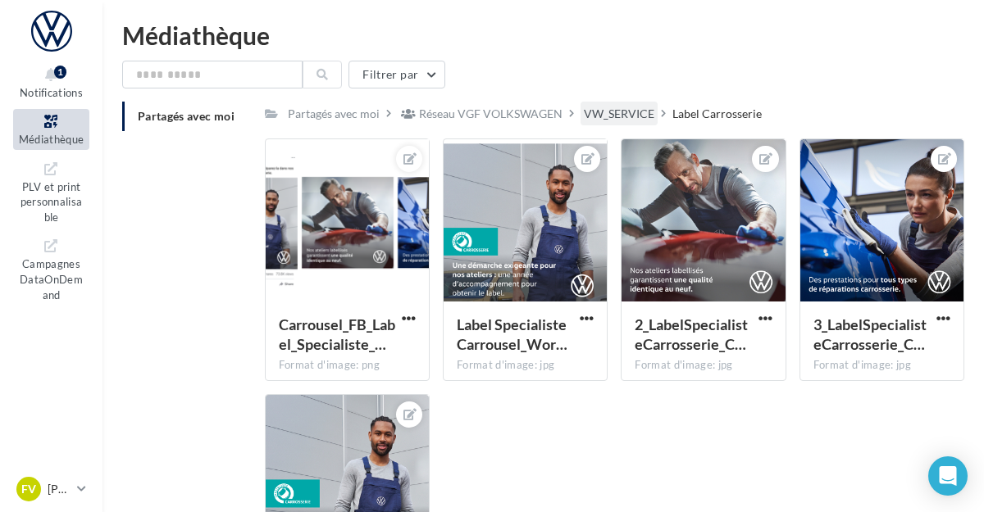
click at [623, 121] on div "VW_SERVICE" at bounding box center [619, 114] width 71 height 16
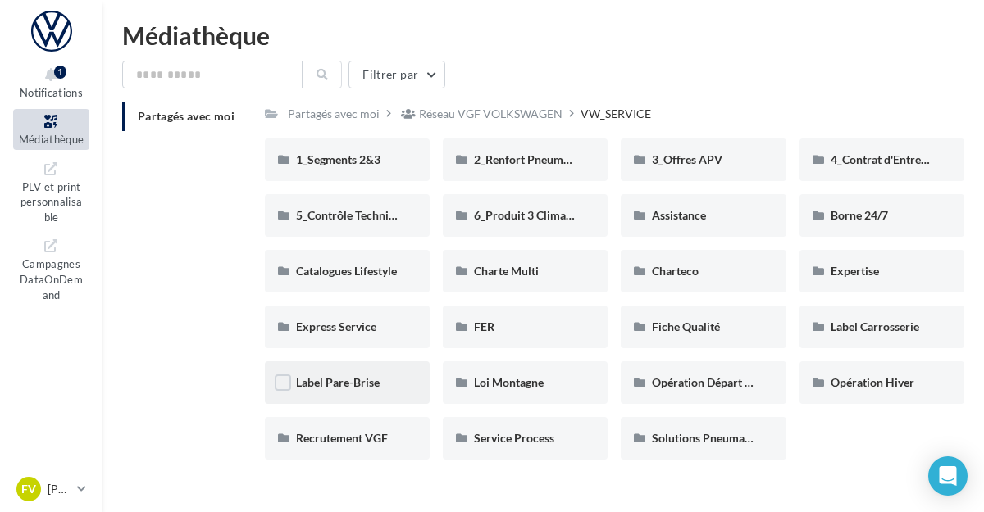
click at [336, 386] on span "Label Pare-Brise" at bounding box center [338, 383] width 84 height 14
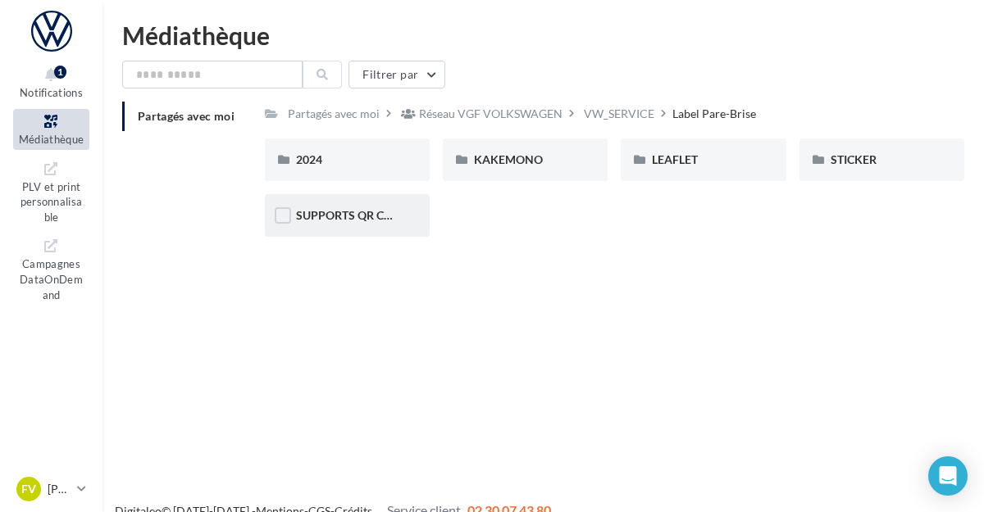
click at [354, 205] on div "SUPPORTS QR CODE" at bounding box center [347, 215] width 165 height 43
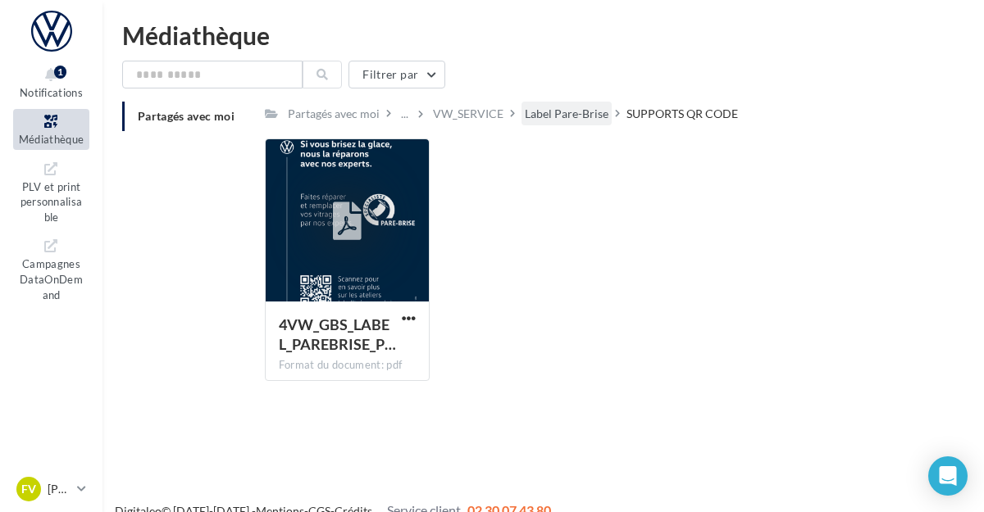
click at [543, 121] on div "Label Pare-Brise" at bounding box center [567, 114] width 84 height 16
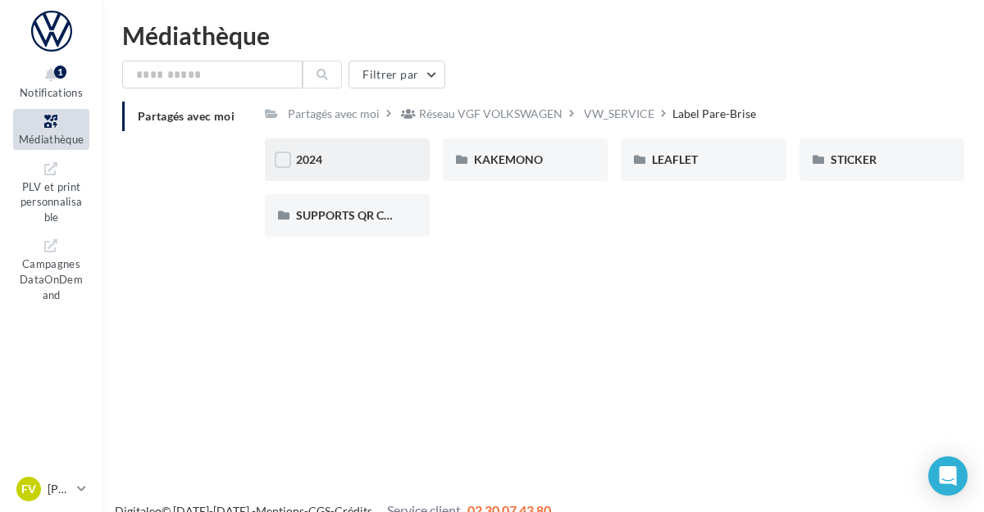
click at [362, 171] on div "2024" at bounding box center [347, 160] width 165 height 43
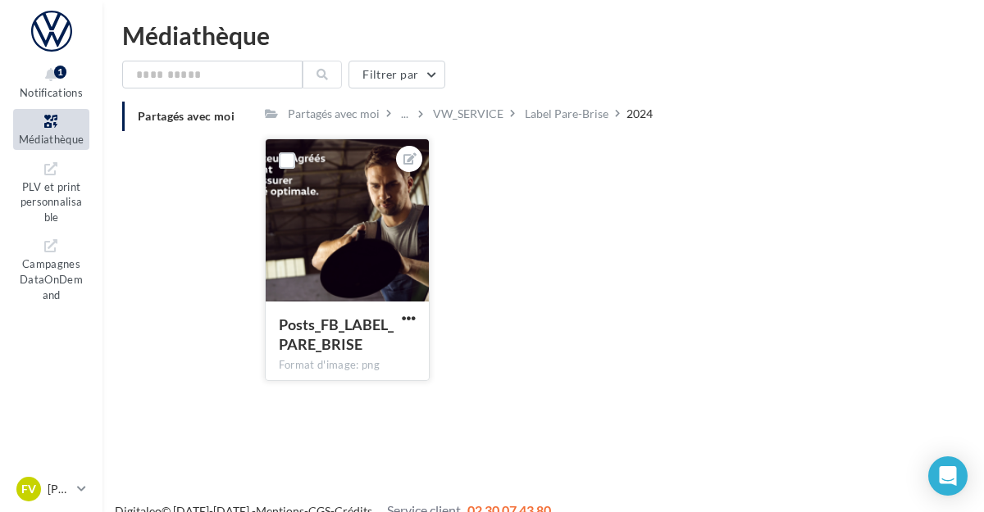
click at [337, 270] on div at bounding box center [347, 221] width 163 height 164
click at [345, 316] on span "Posts_FB_LABEL_PARE_BRISE" at bounding box center [336, 335] width 115 height 38
click at [402, 327] on button "button" at bounding box center [408, 320] width 20 height 16
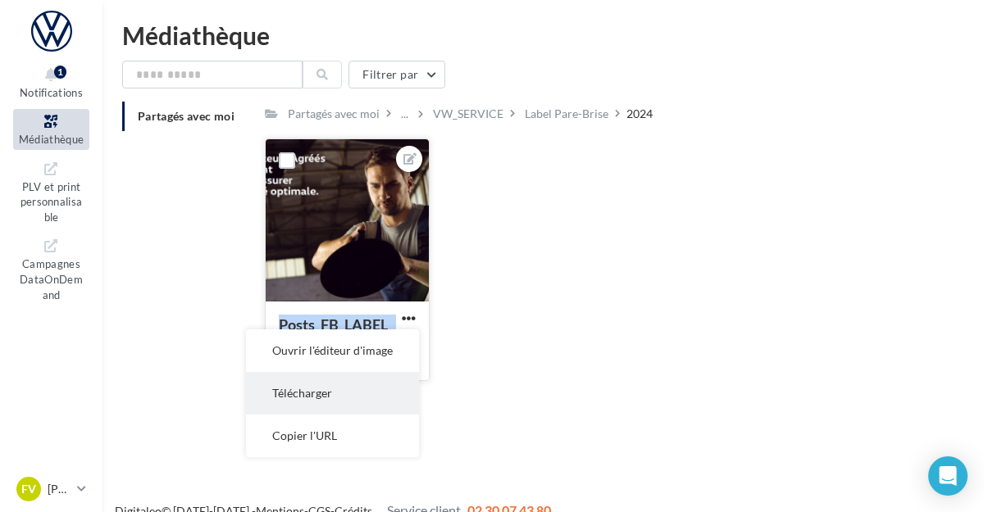
click at [339, 394] on button "Télécharger" at bounding box center [332, 393] width 173 height 43
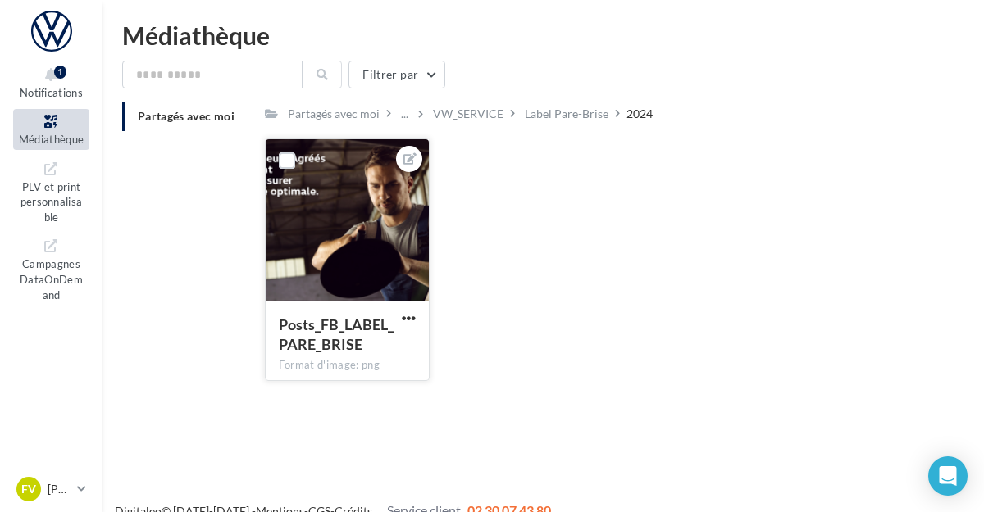
click at [743, 124] on div "Partagés avec moi ... VW_SERVICE Label Pare-Brise 2024" at bounding box center [753, 114] width 976 height 24
